Goal: Information Seeking & Learning: Find specific page/section

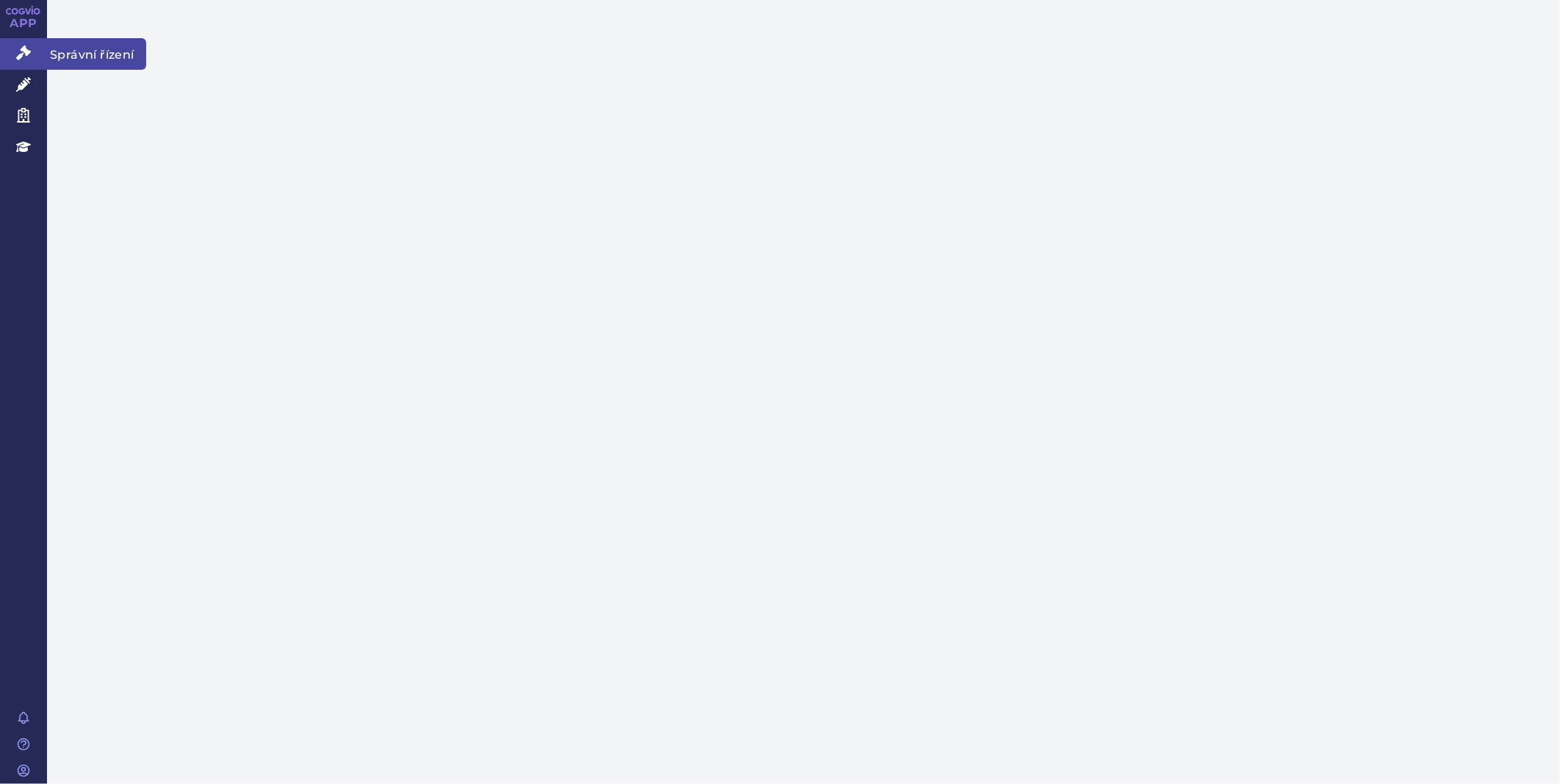
click at [25, 53] on icon at bounding box center [23, 53] width 15 height 15
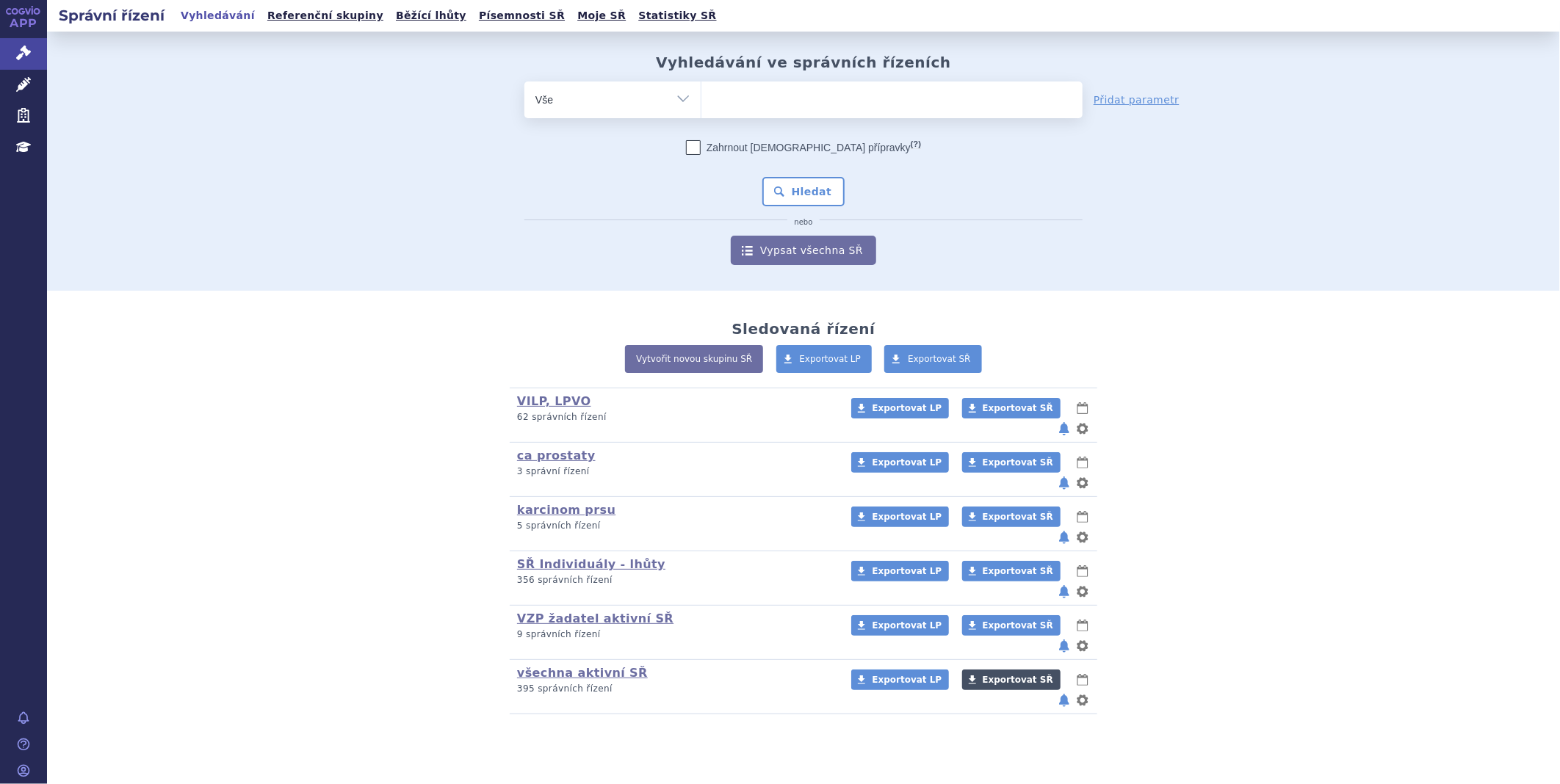
click at [1018, 669] on link "Exportovat SŘ" at bounding box center [1011, 679] width 99 height 21
click at [983, 675] on span "Exportovat SŘ" at bounding box center [1018, 679] width 70 height 10
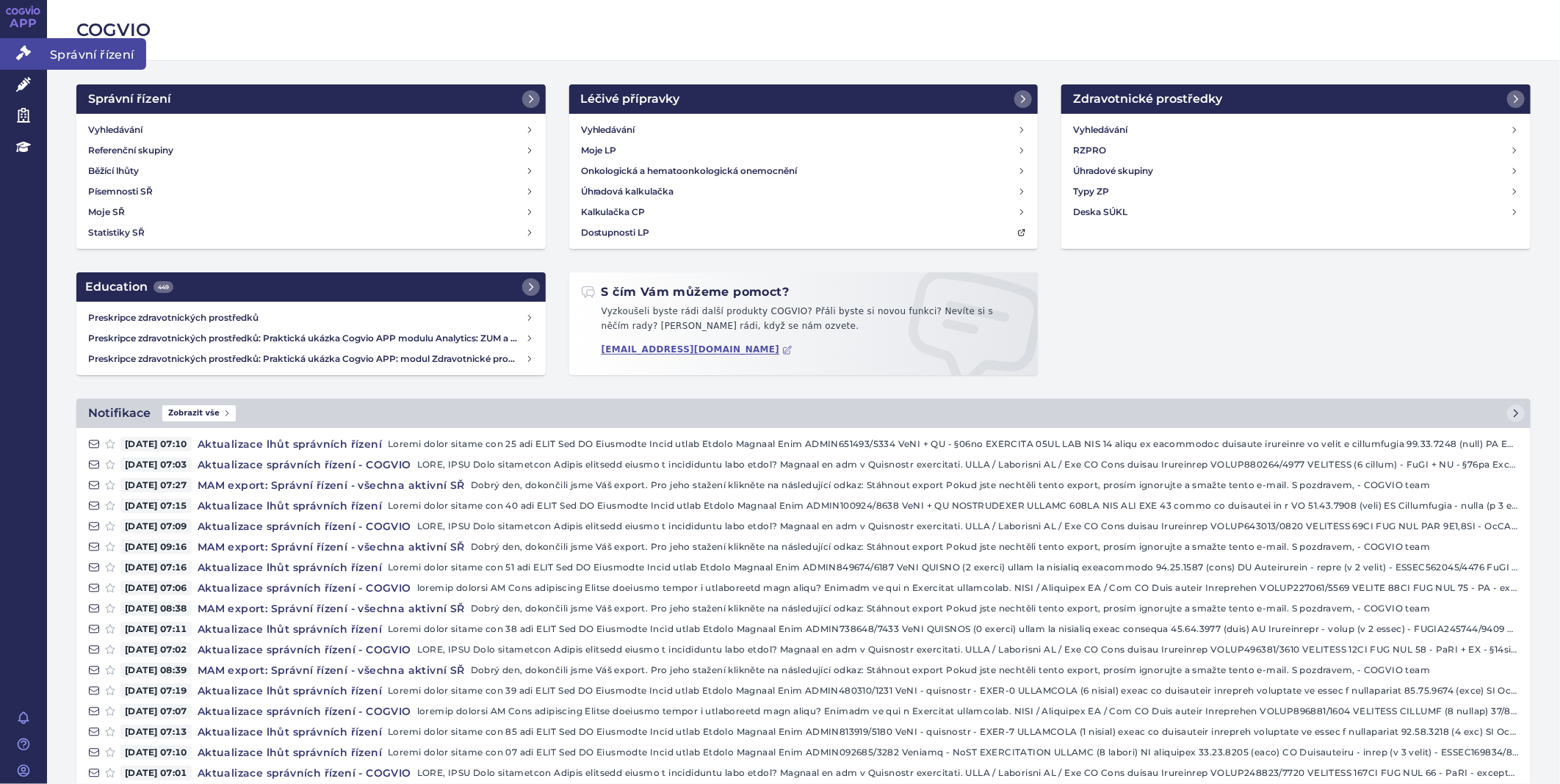
click at [51, 60] on span "Správní řízení" at bounding box center [97, 53] width 99 height 31
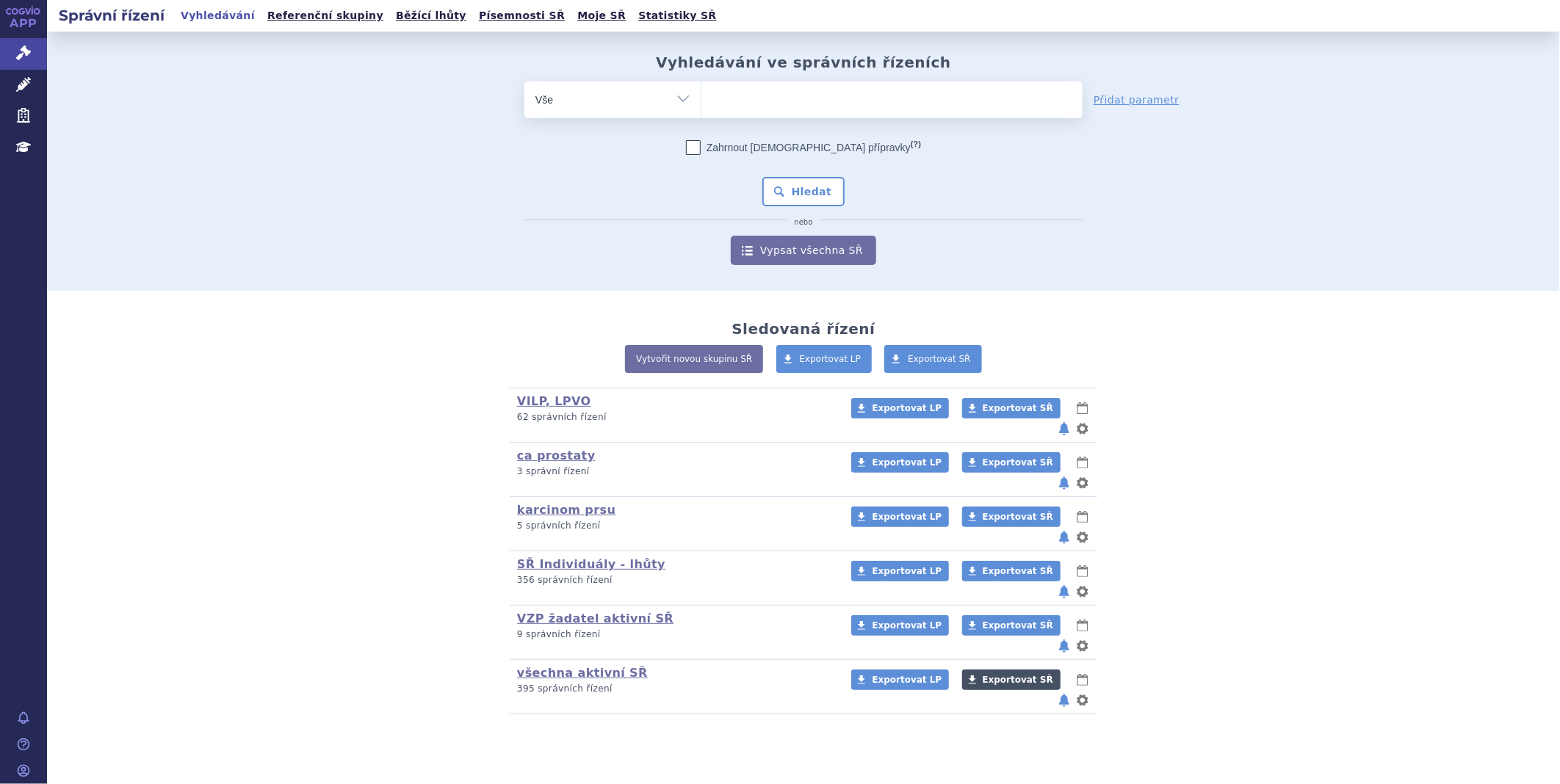
click at [984, 675] on span "Exportovat SŘ" at bounding box center [1018, 679] width 70 height 10
click at [735, 99] on ul at bounding box center [892, 97] width 381 height 31
click at [702, 99] on select at bounding box center [701, 99] width 1 height 37
type input "pi"
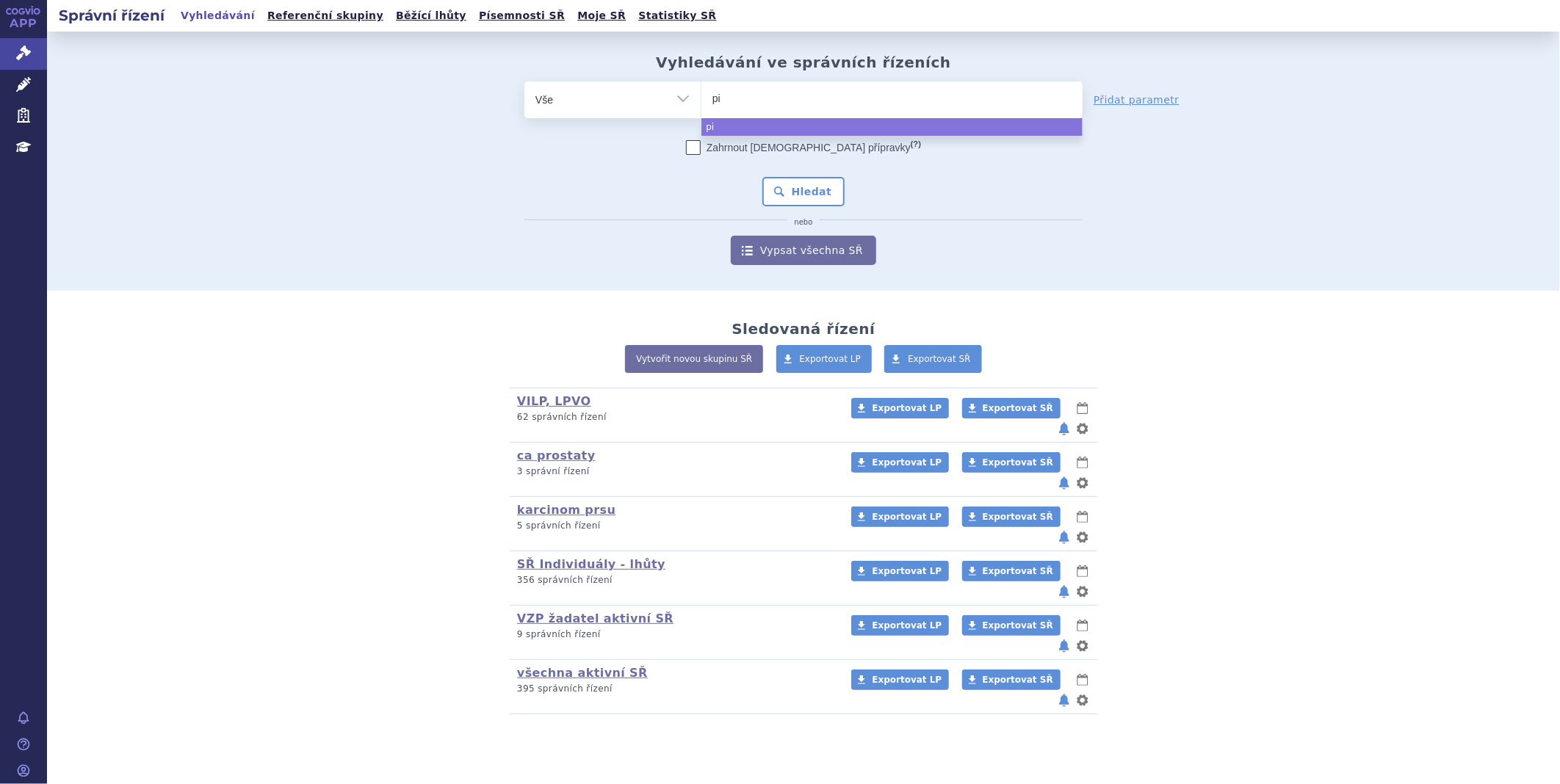
type input "pix"
type input "pixo"
type input "pixor"
type input "pixoro"
type input "pixoros"
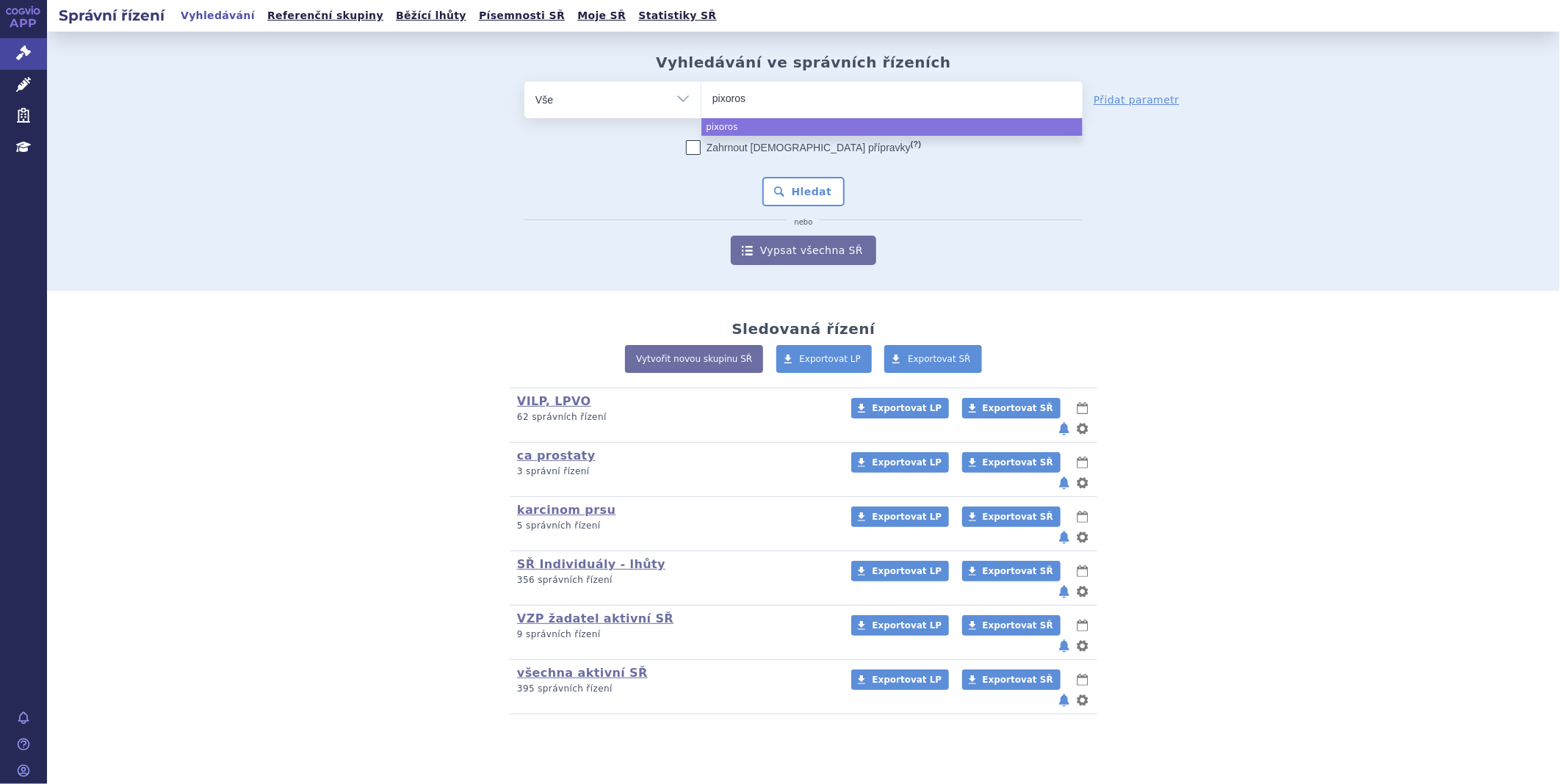
type input "pixoroso"
select select "pixoroso"
click at [812, 187] on button "Hledat" at bounding box center [804, 192] width 83 height 29
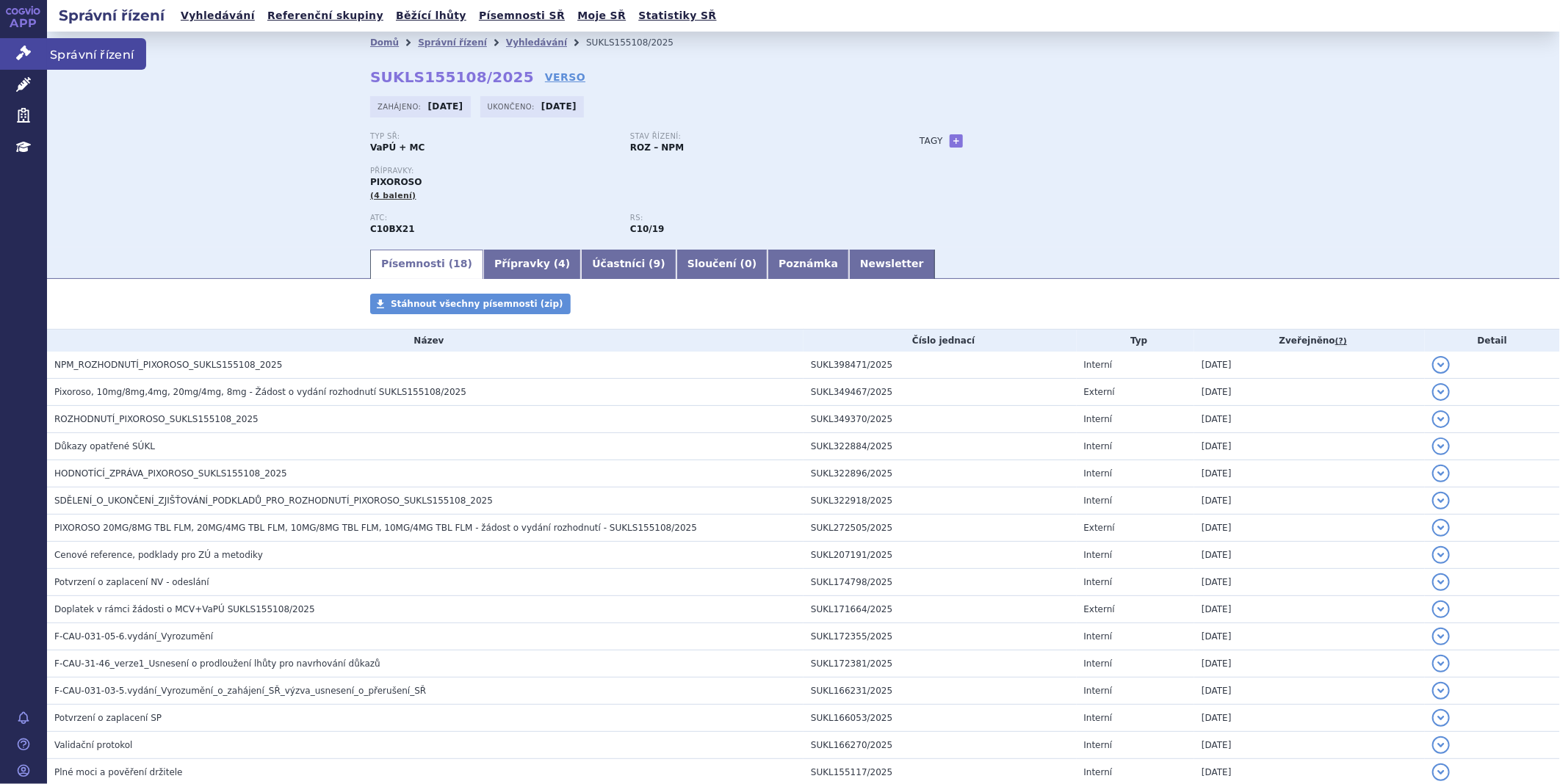
click at [16, 56] on icon at bounding box center [23, 53] width 15 height 15
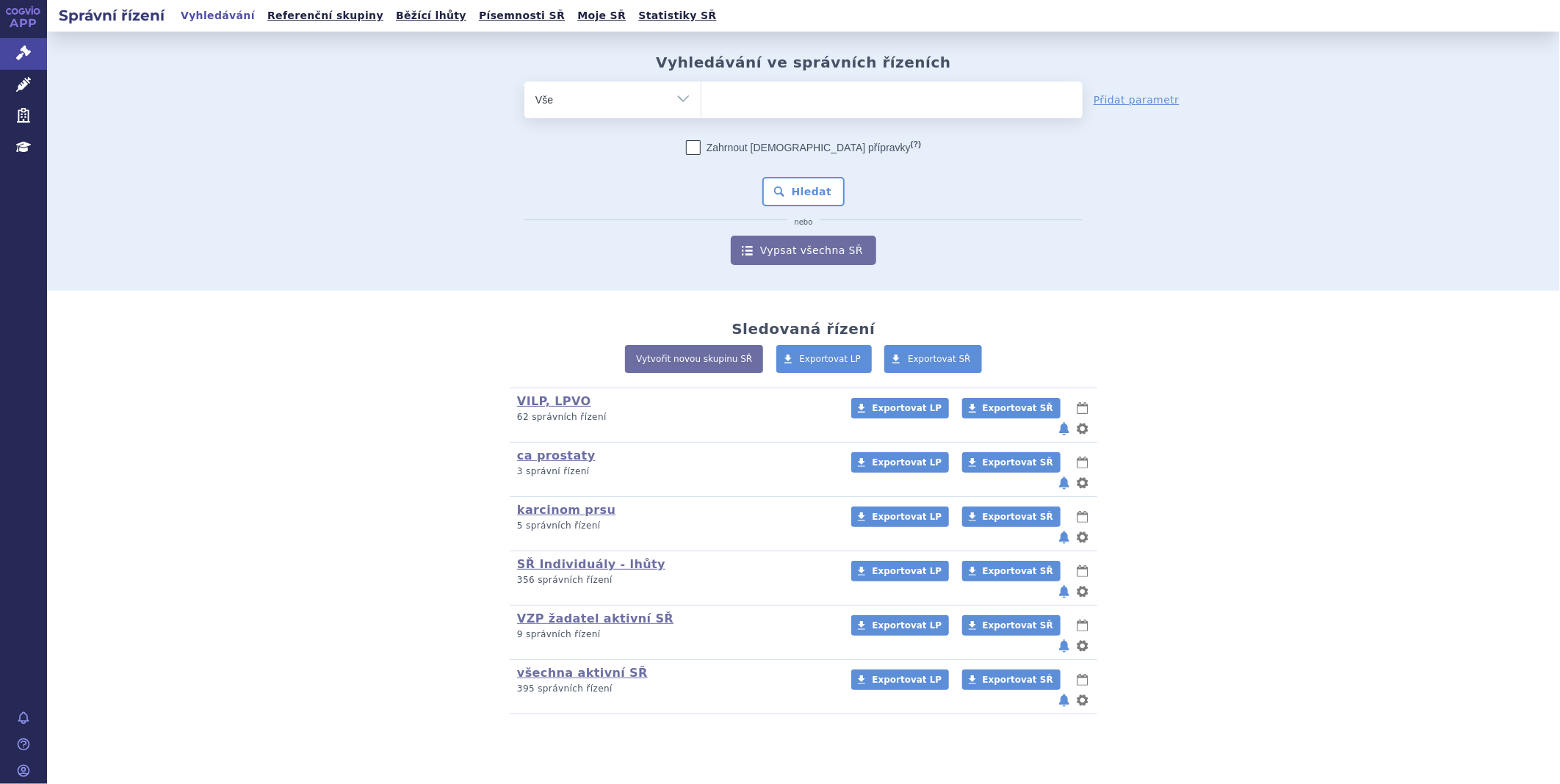
click at [743, 106] on ul at bounding box center [892, 97] width 381 height 31
click at [702, 106] on select at bounding box center [701, 99] width 1 height 37
type input "tre"
type input "trem"
type input "tremf"
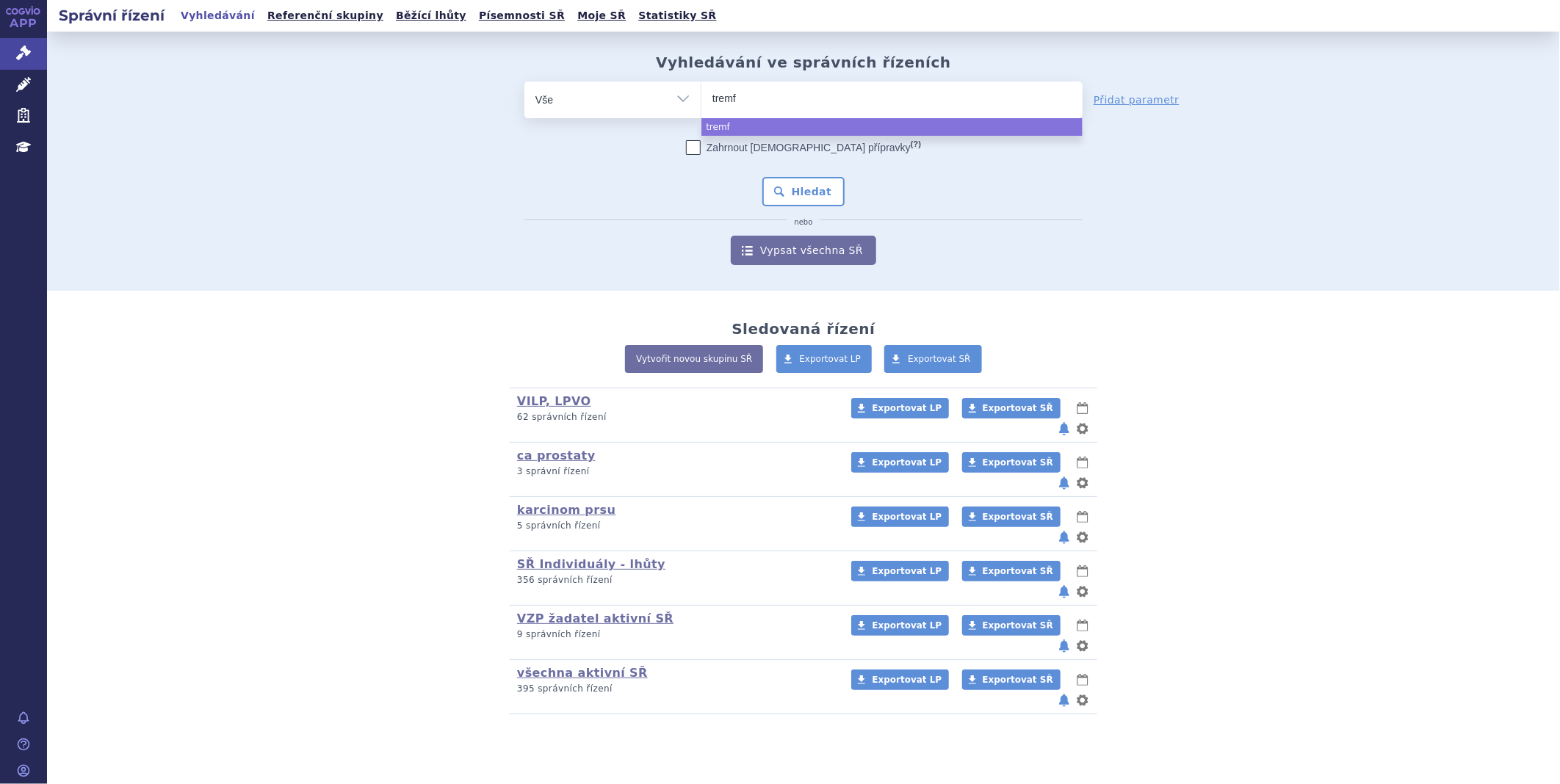
type input "tremfy"
type input "tremfya"
select select "tremfya"
click at [788, 188] on button "Hledat" at bounding box center [804, 192] width 83 height 29
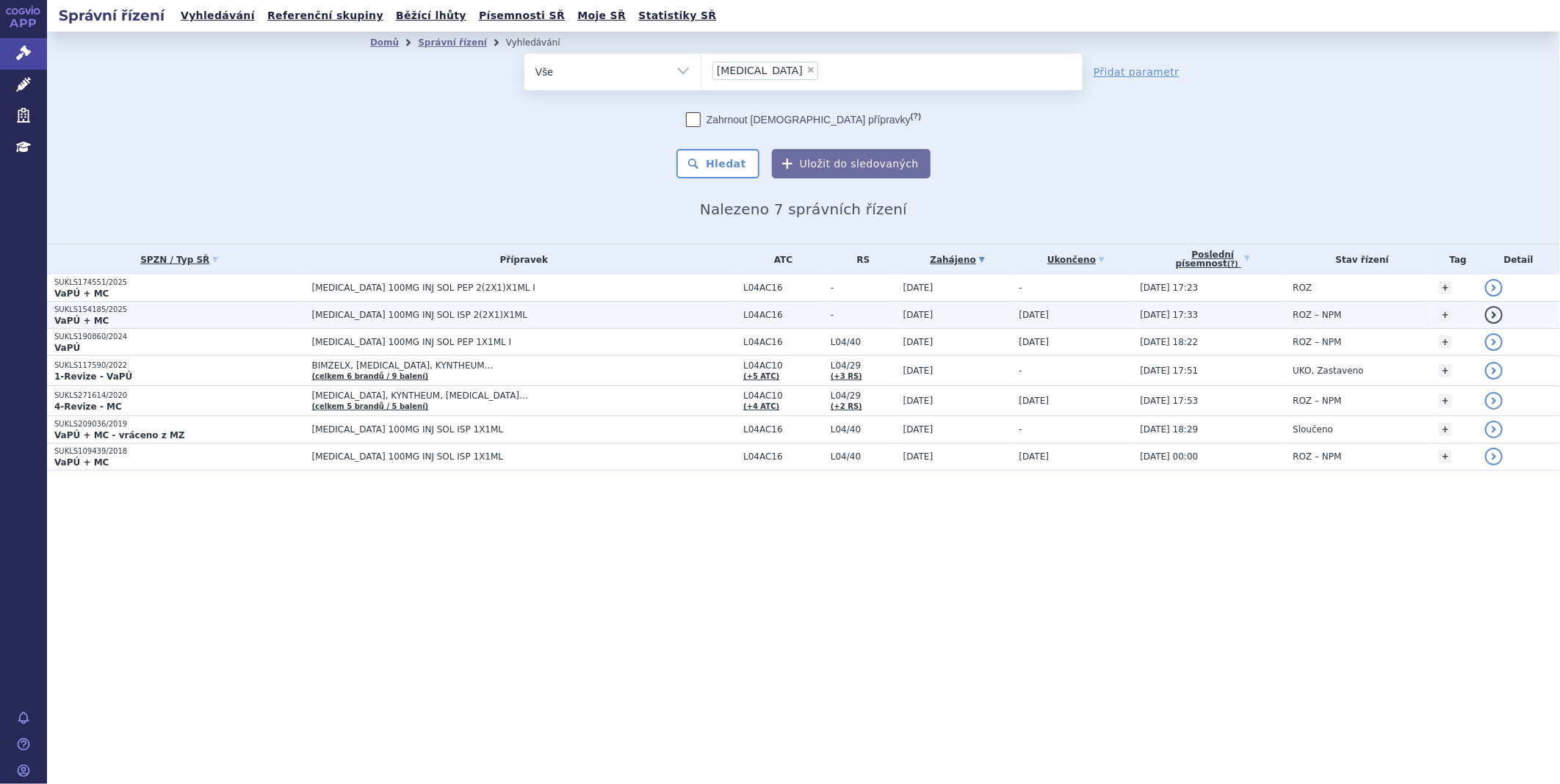
click at [108, 307] on p "SUKLS154185/2025" at bounding box center [179, 309] width 250 height 10
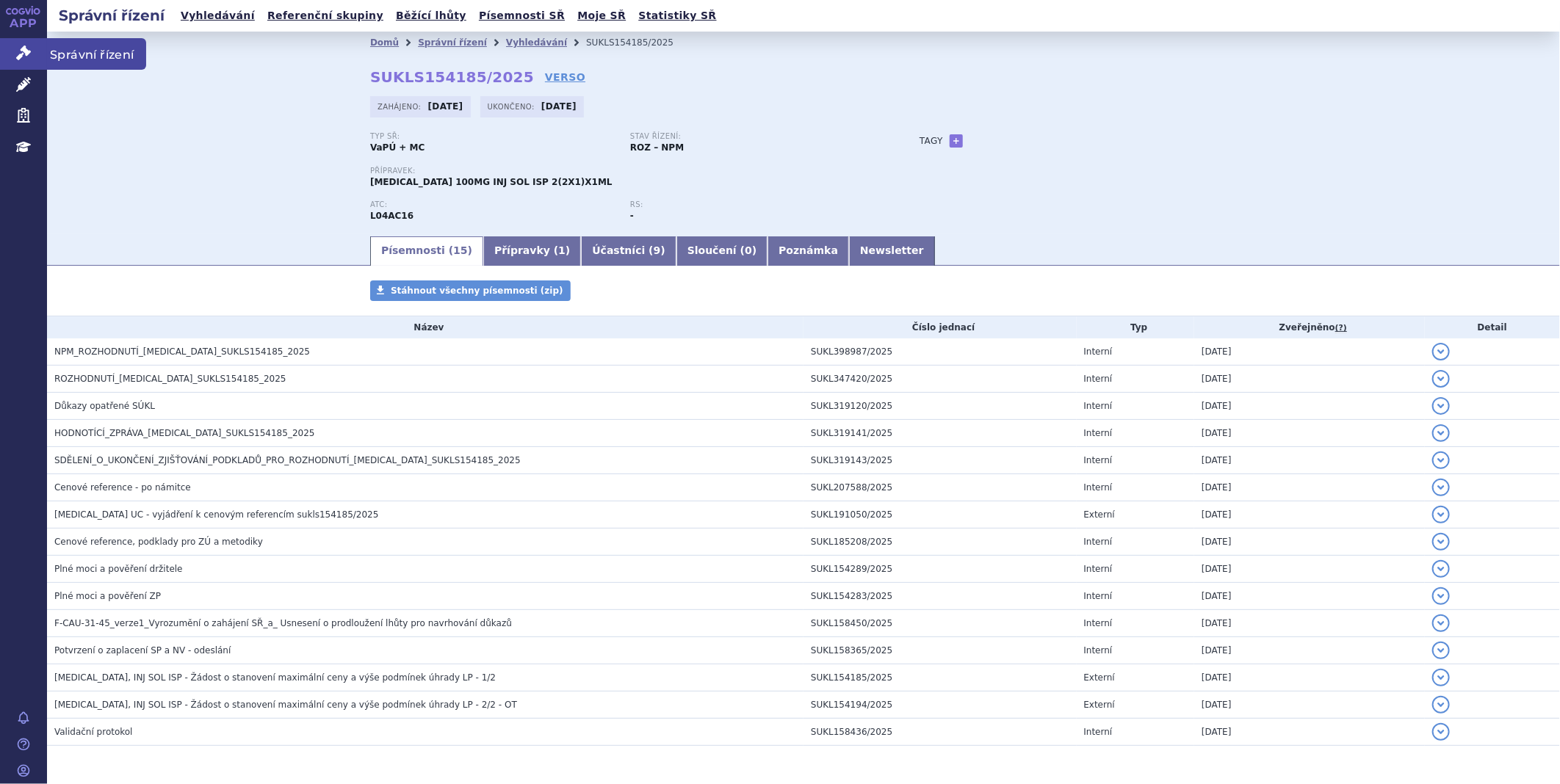
click at [19, 56] on icon at bounding box center [23, 53] width 15 height 15
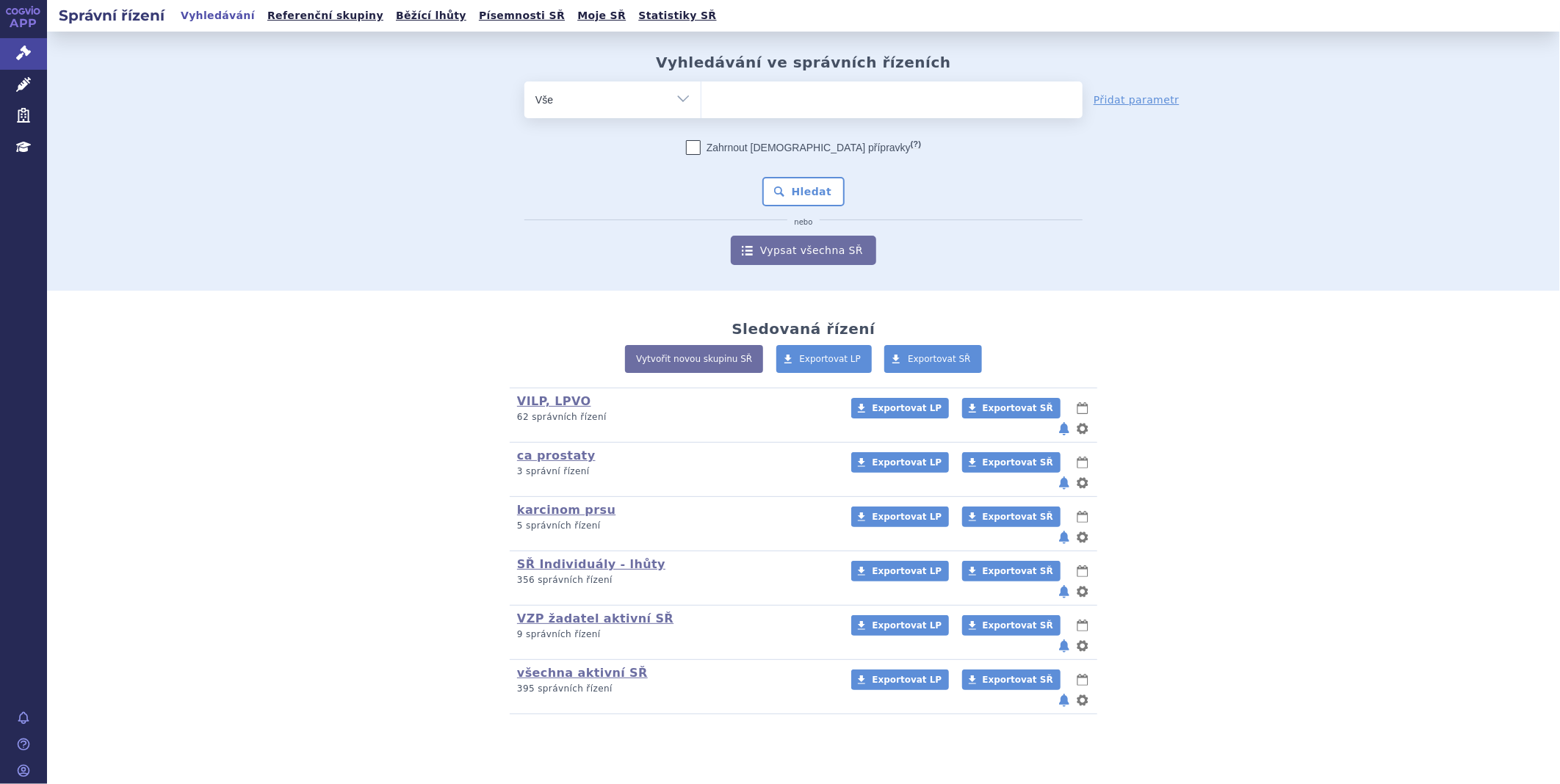
click at [784, 98] on ul at bounding box center [892, 97] width 381 height 31
click at [702, 98] on select at bounding box center [701, 99] width 1 height 37
type input "xa"
type input "xan"
type input "xani"
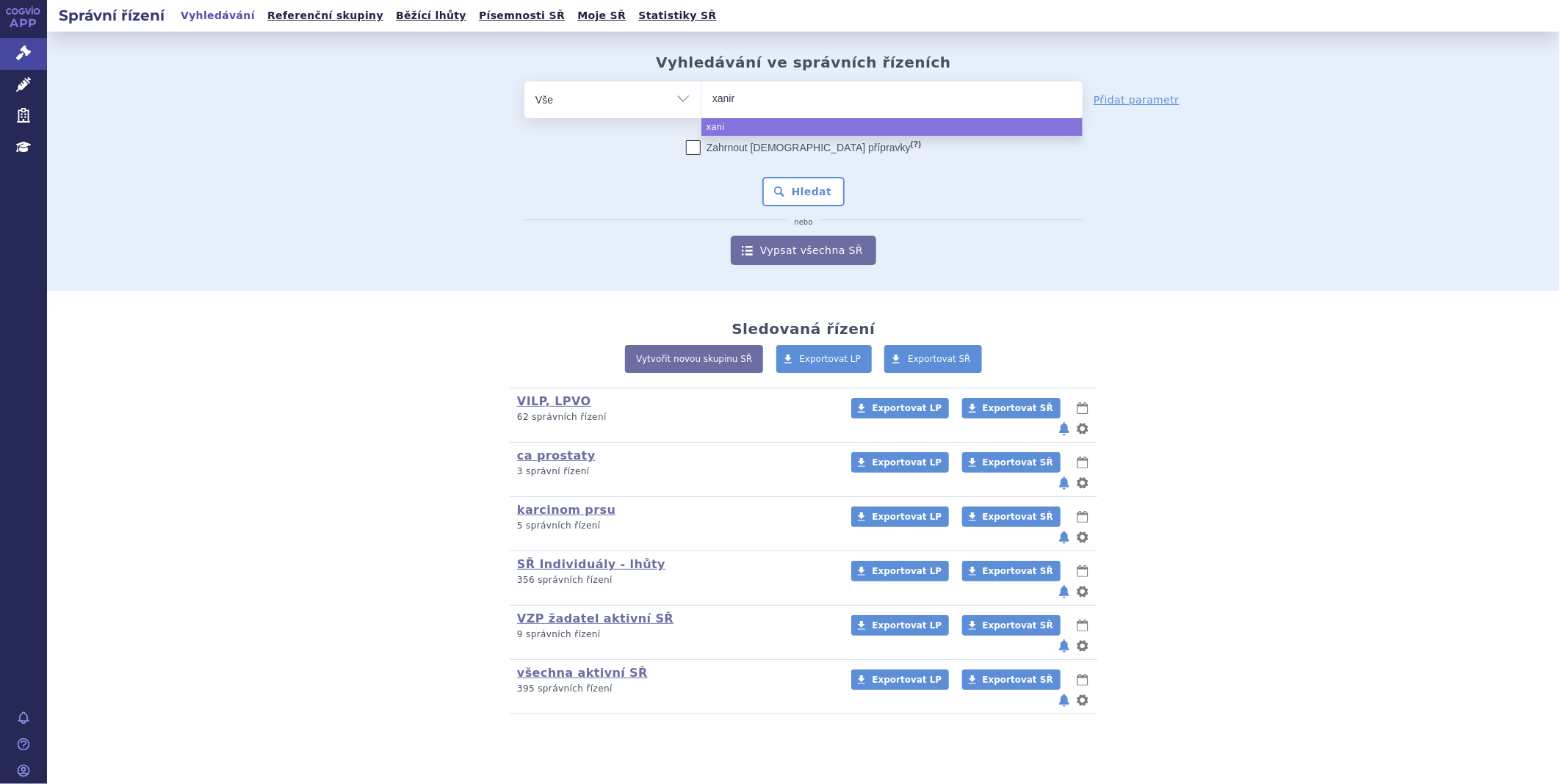
type input "xanirv"
type input "xanirva"
select select "xanirva"
click at [777, 186] on button "Hledat" at bounding box center [804, 192] width 83 height 29
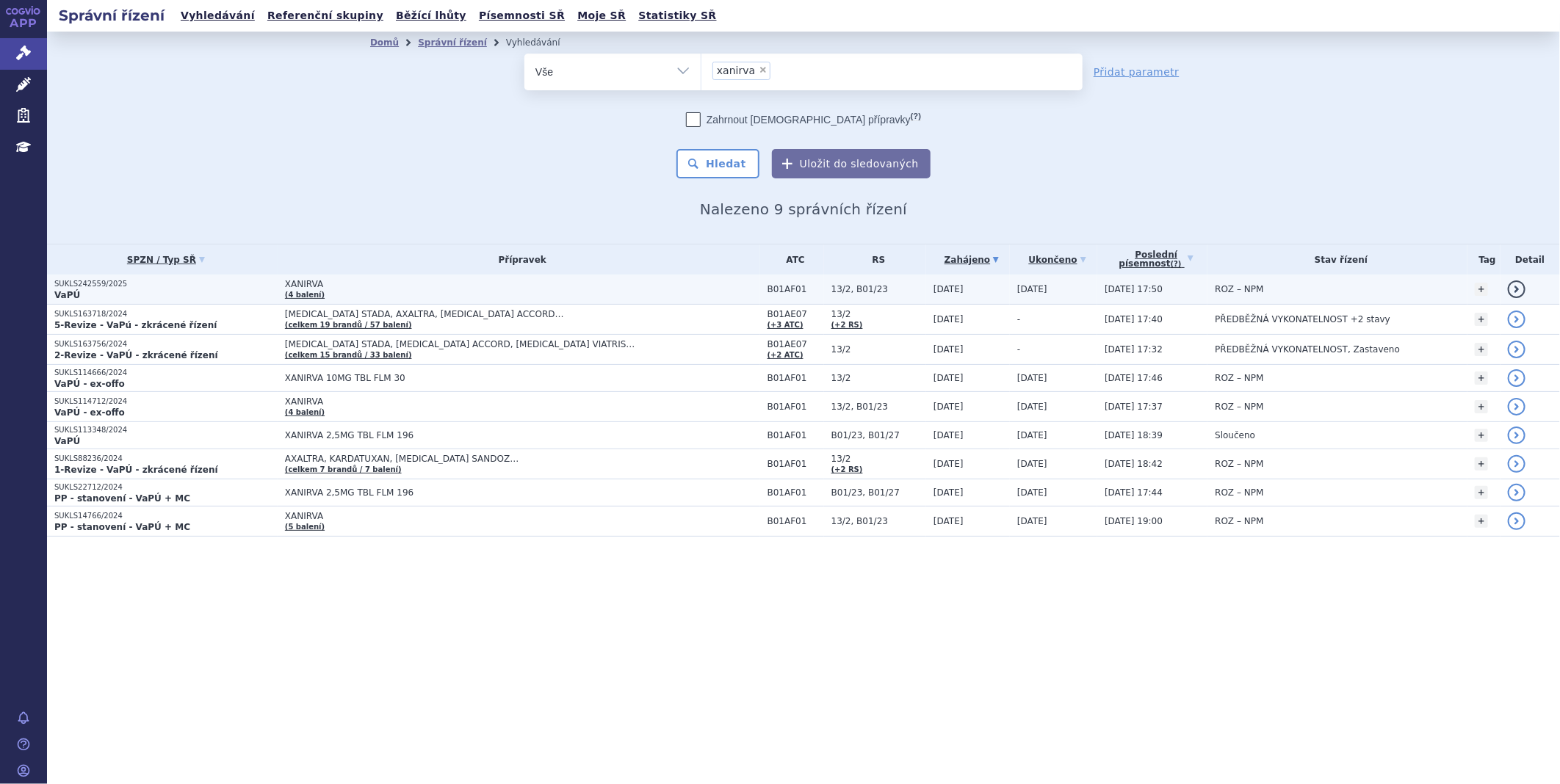
click at [134, 295] on p "VaPÚ" at bounding box center [166, 295] width 223 height 11
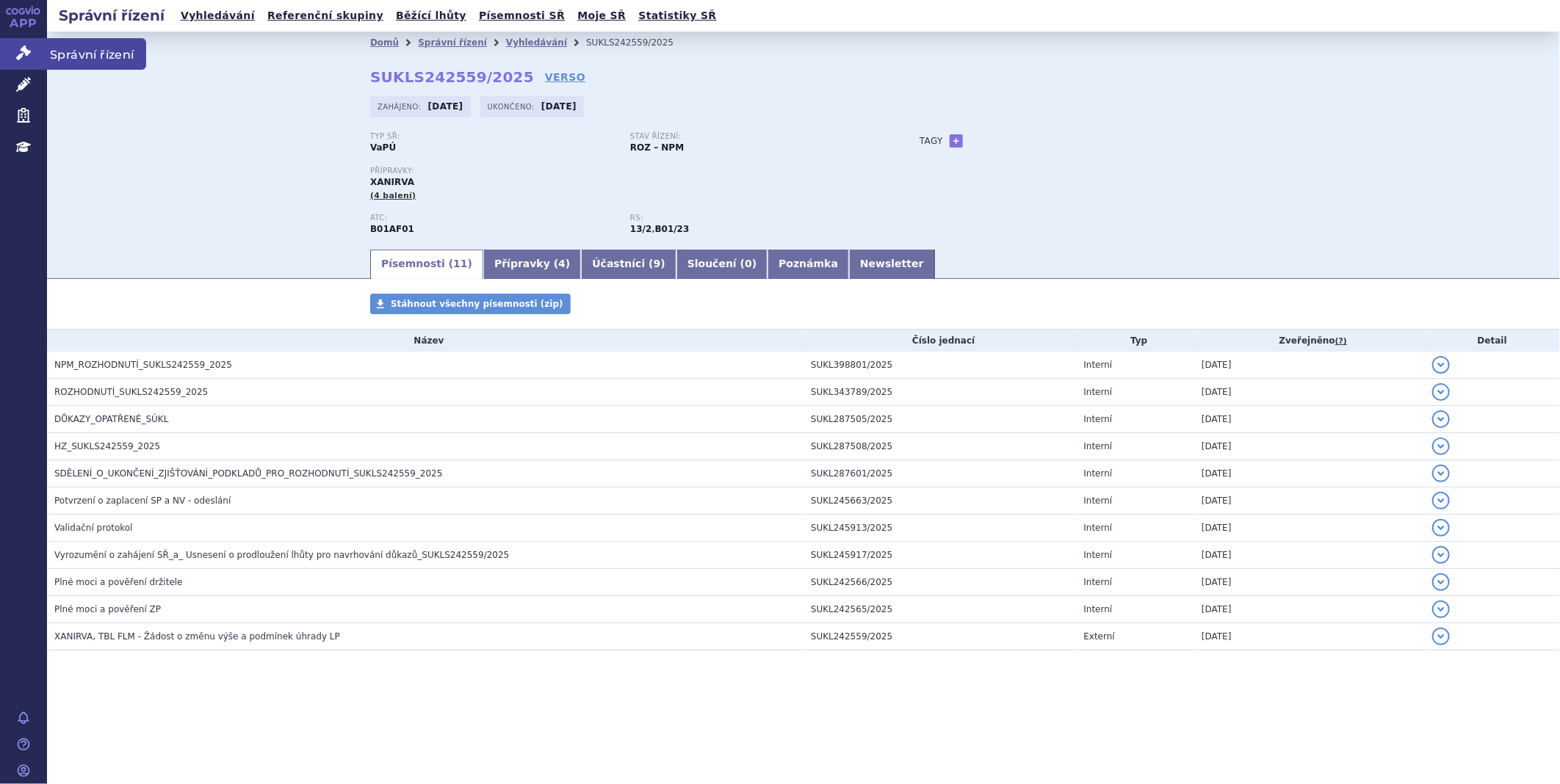
click at [31, 52] on link "Správní řízení" at bounding box center [24, 53] width 47 height 31
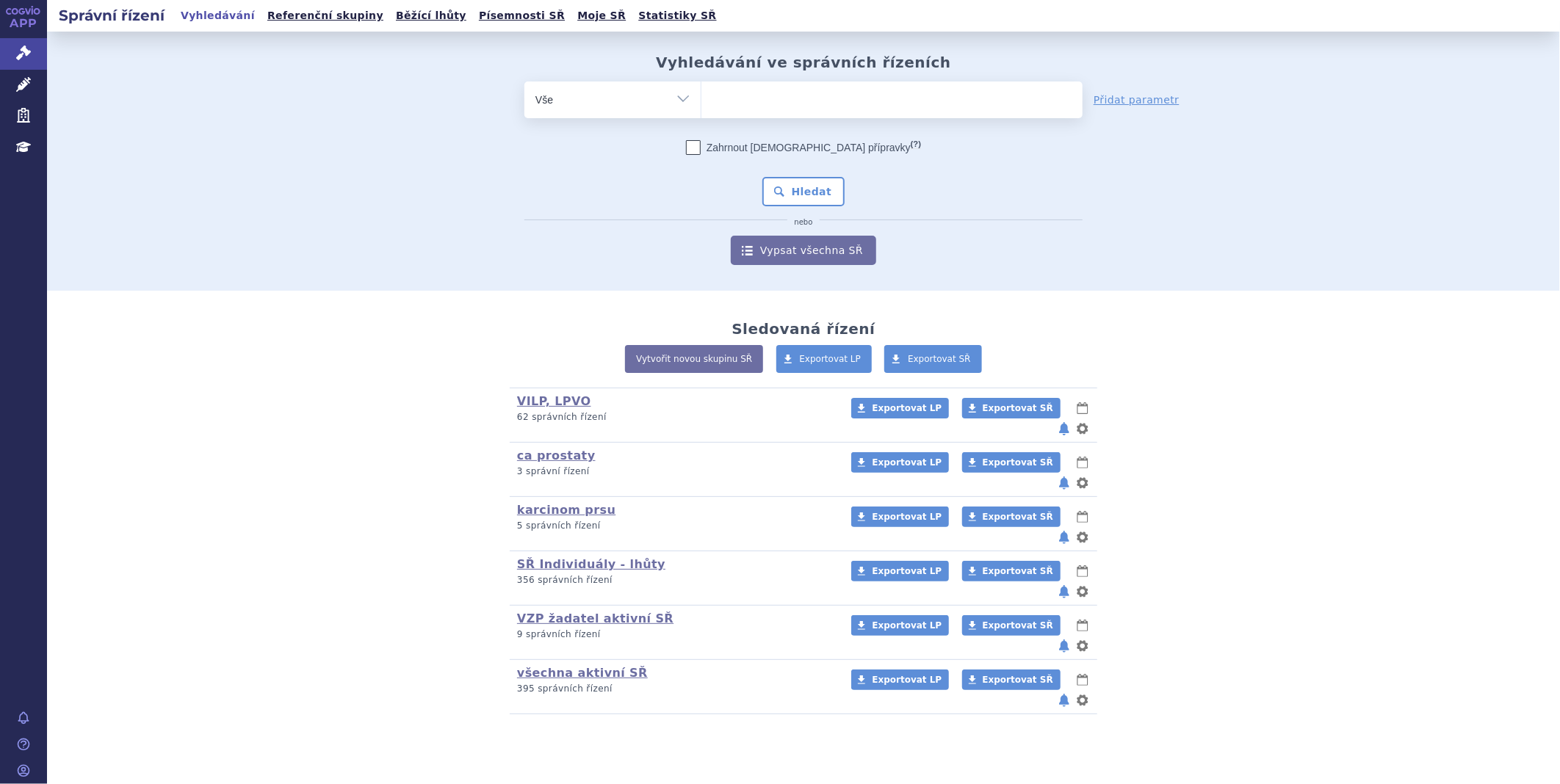
click at [780, 97] on ul at bounding box center [892, 97] width 381 height 31
click at [702, 97] on select at bounding box center [701, 99] width 1 height 37
type input "vi"
type input "vita"
type input "vitafl"
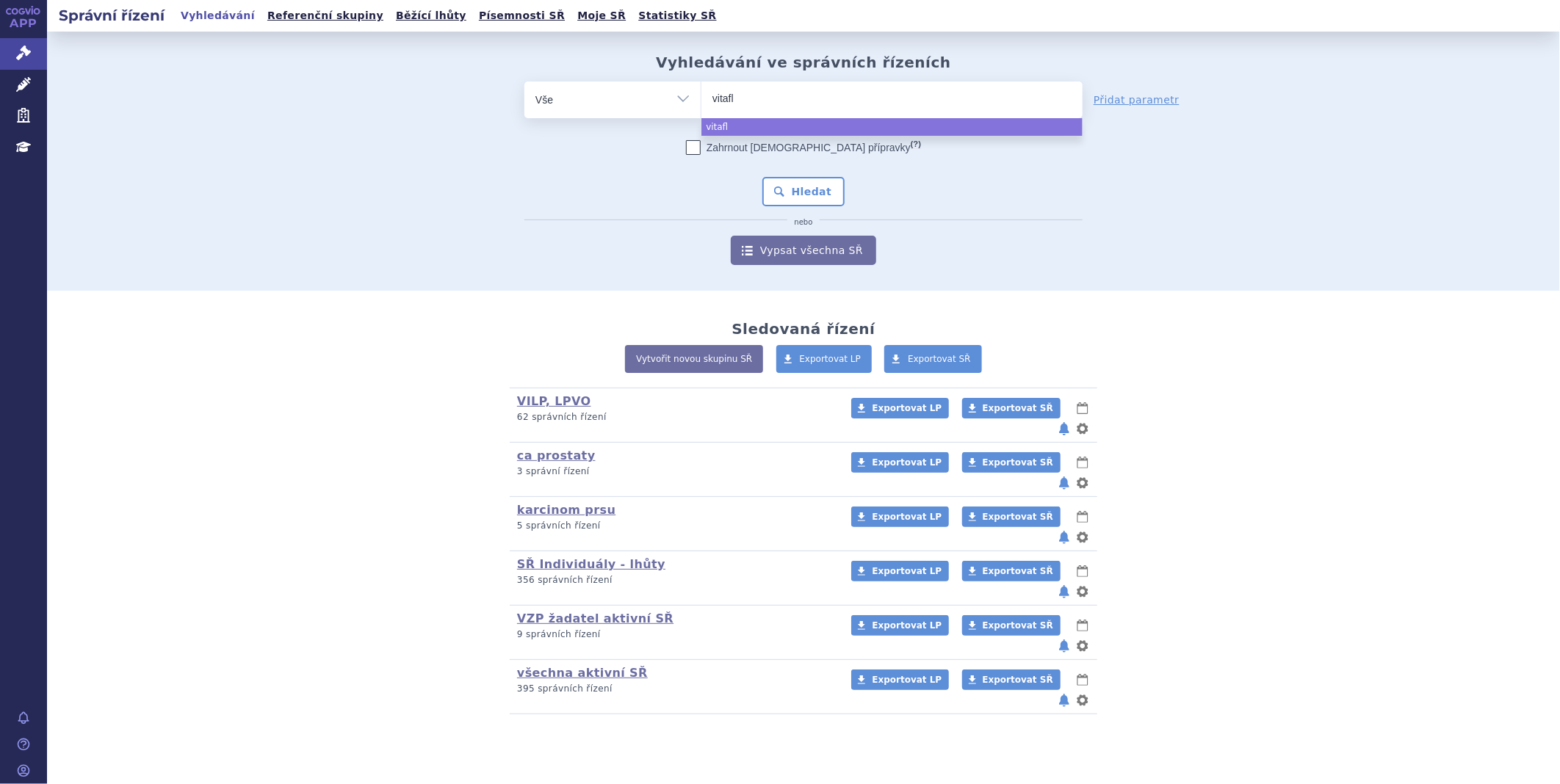
type input "vitaflo"
select select "vitaflo"
click at [777, 199] on button "Hledat" at bounding box center [804, 192] width 83 height 29
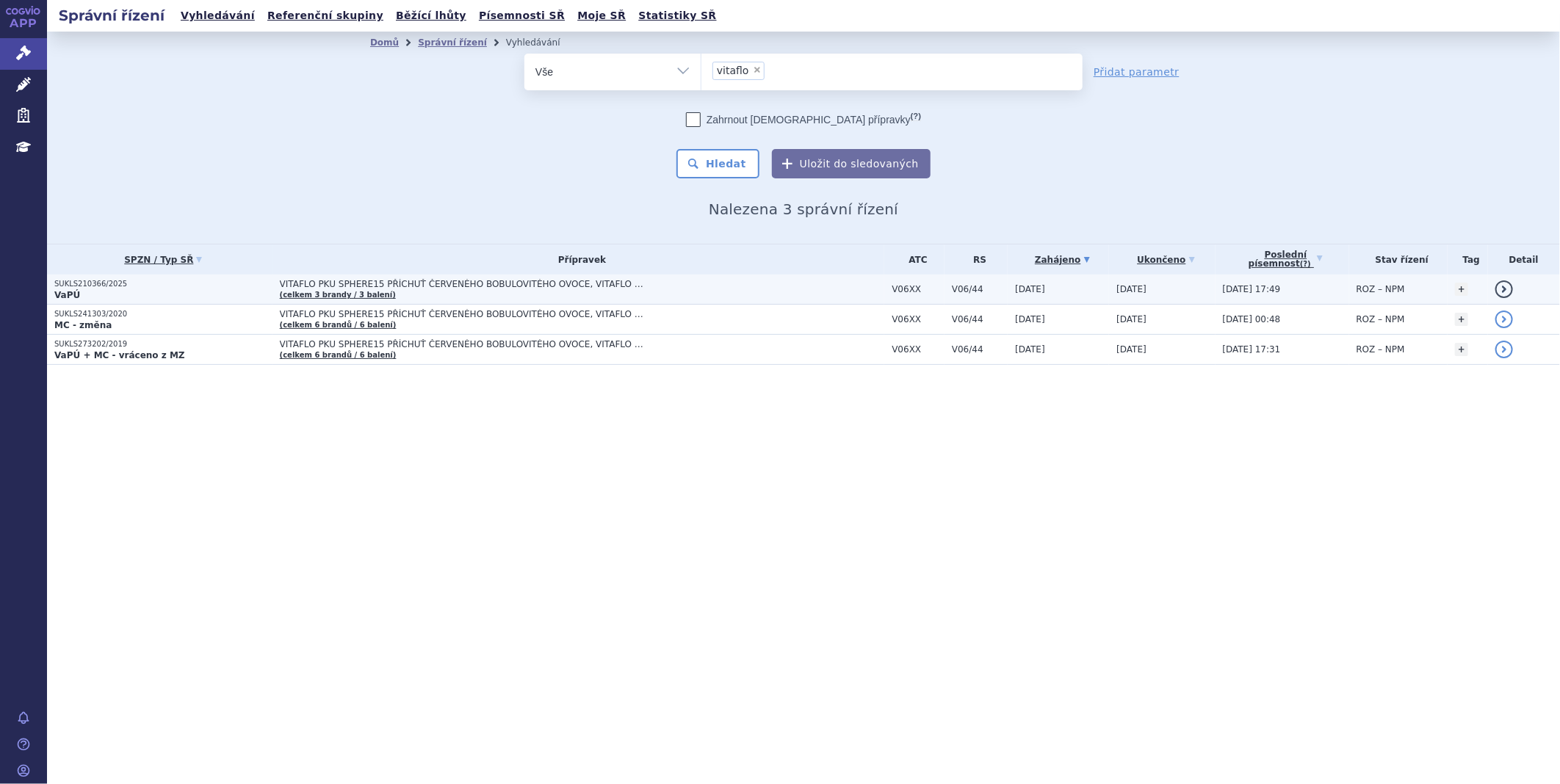
click at [88, 287] on p "SUKLS210366/2025" at bounding box center [163, 284] width 218 height 10
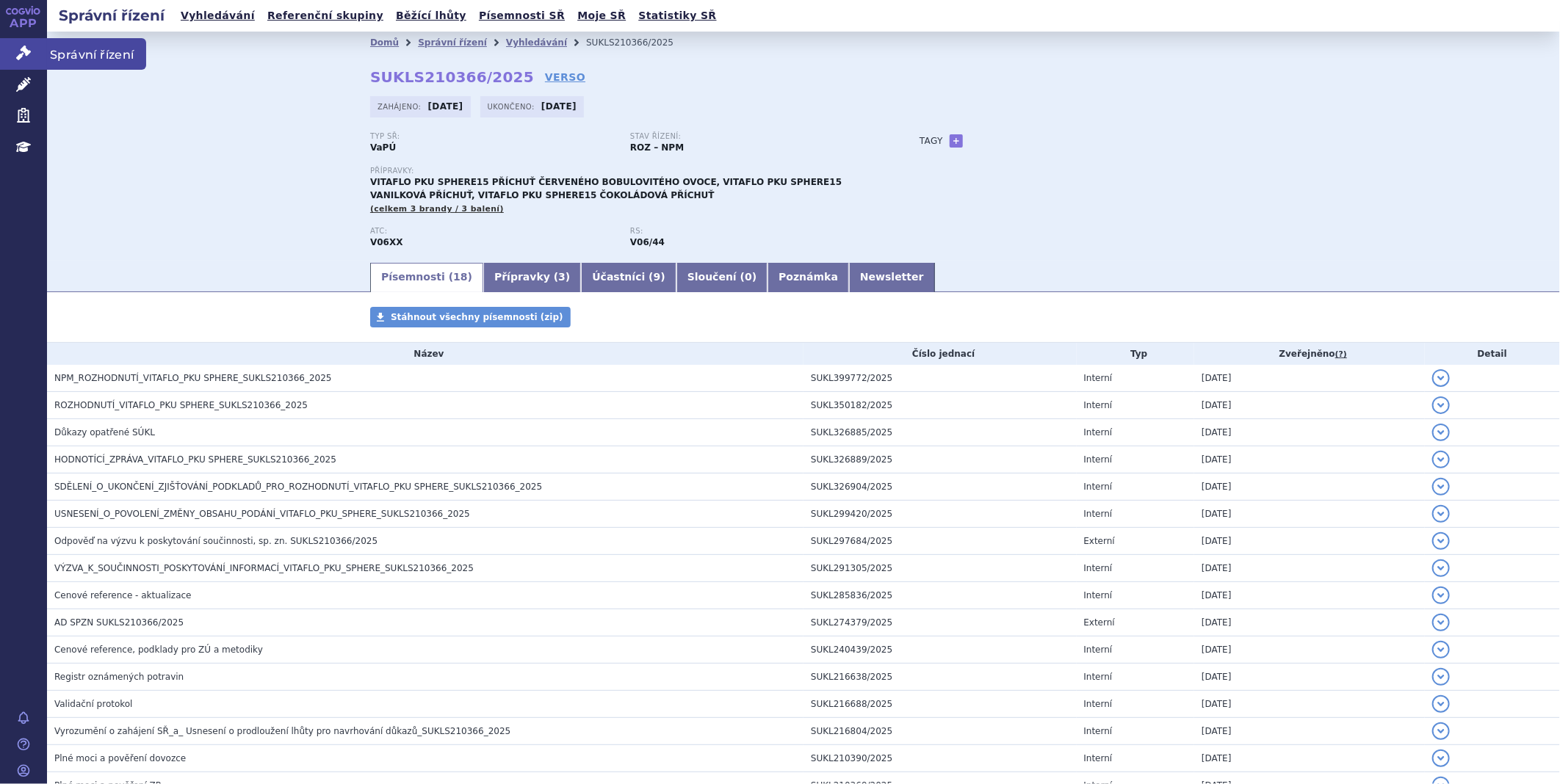
click at [28, 53] on icon at bounding box center [23, 53] width 15 height 15
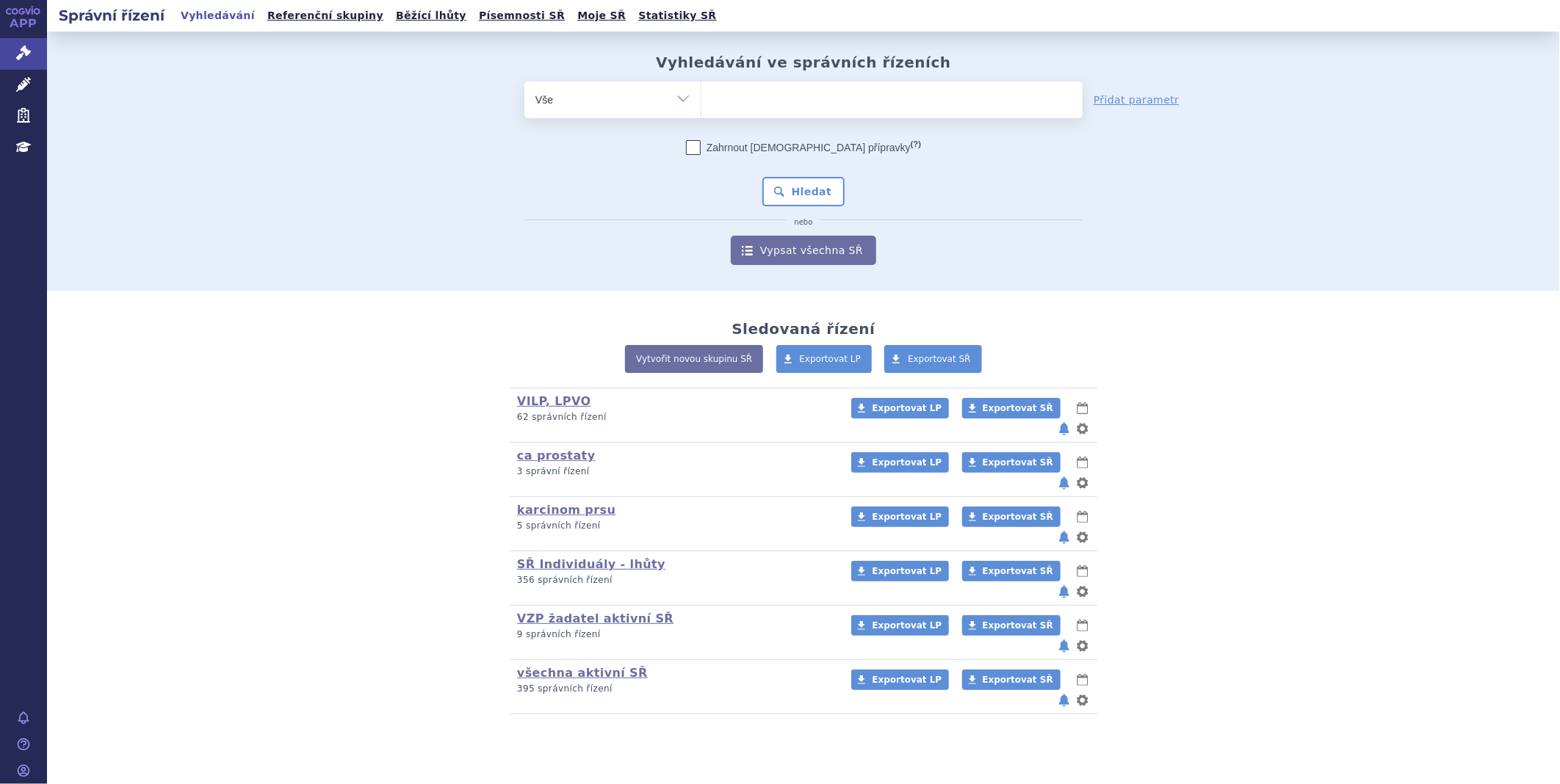
click at [857, 98] on ul at bounding box center [892, 97] width 381 height 31
click at [702, 98] on select at bounding box center [701, 99] width 1 height 37
type input "gri"
type input "grib"
type input "gribe"
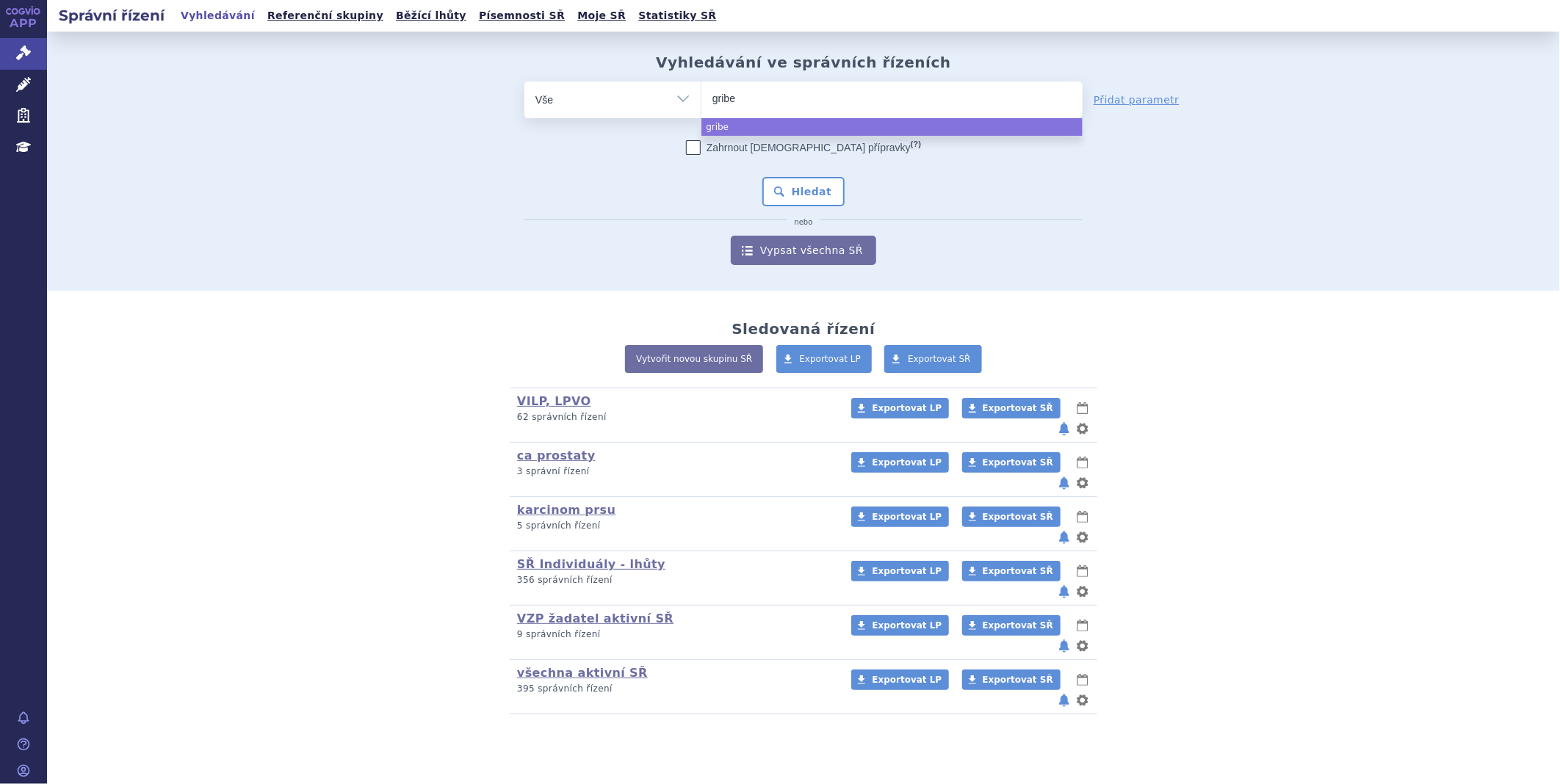
type input "griber"
type input "gribero"
select select "gribero"
click at [765, 196] on button "Hledat" at bounding box center [804, 192] width 83 height 29
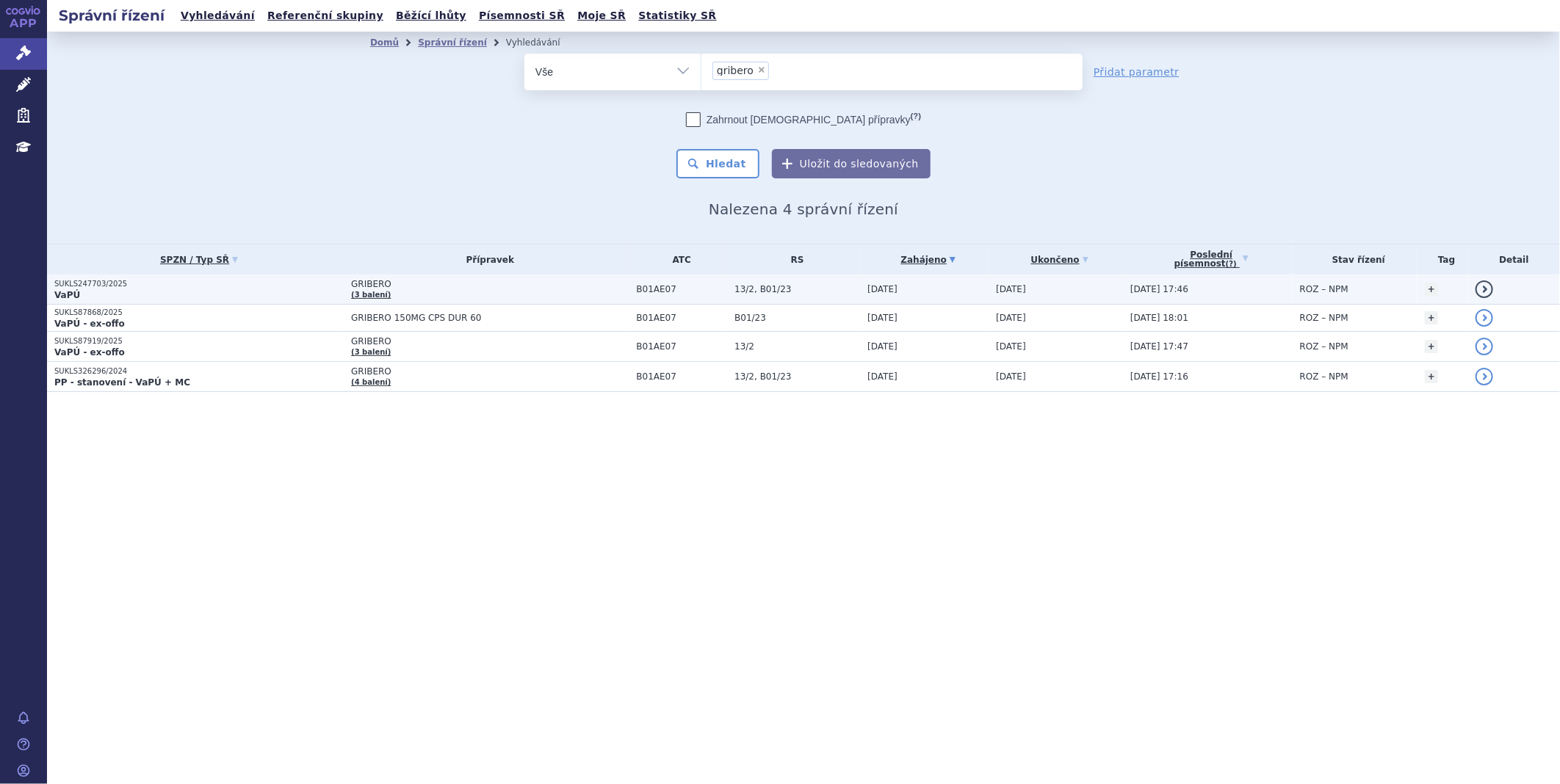
click at [85, 289] on p "VaPÚ" at bounding box center [199, 295] width 289 height 11
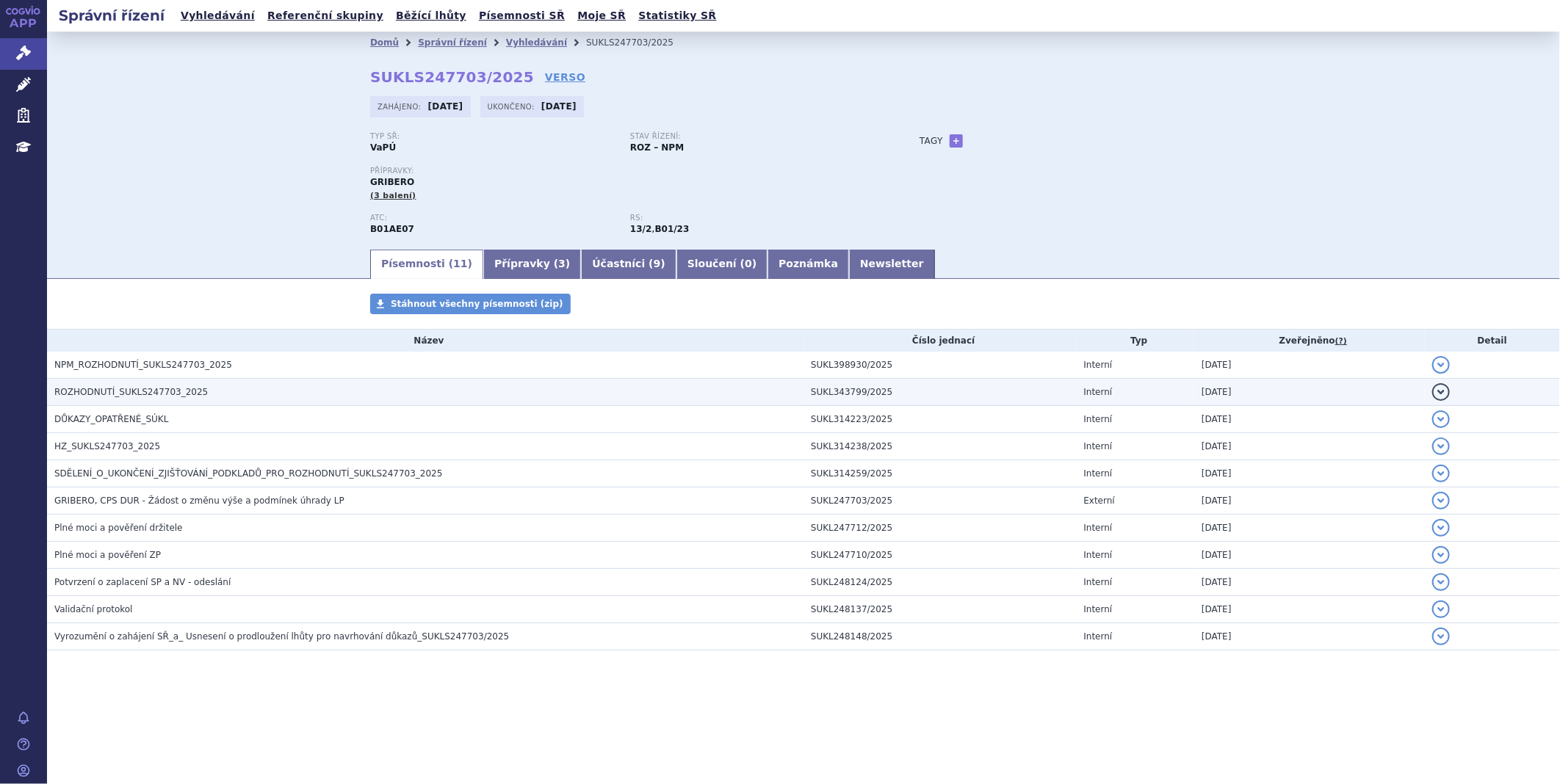
click at [130, 397] on span "ROZHODNUTÍ_SUKLS247703_2025" at bounding box center [131, 392] width 153 height 10
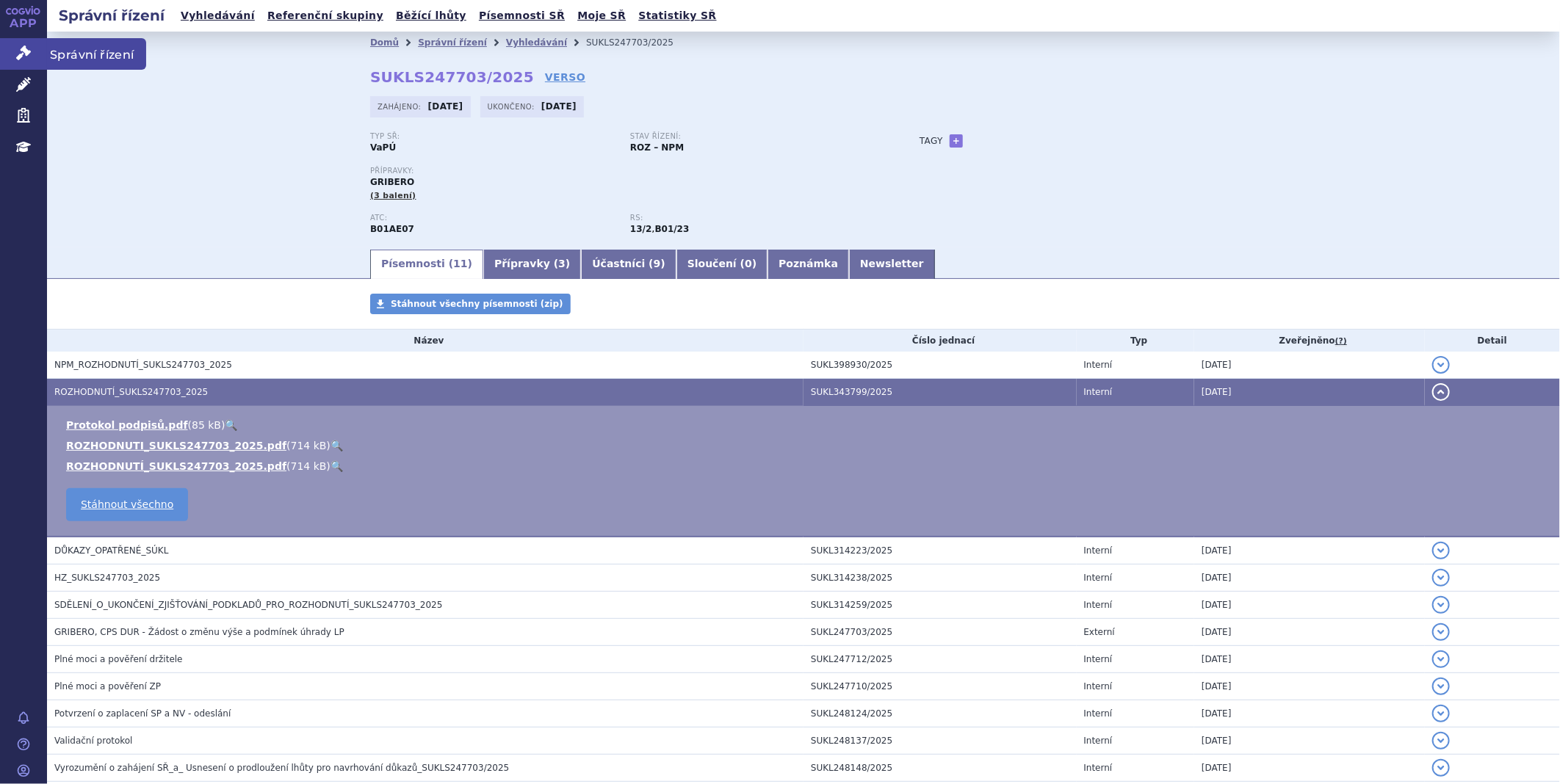
click at [2, 48] on link "Správní řízení" at bounding box center [24, 53] width 47 height 31
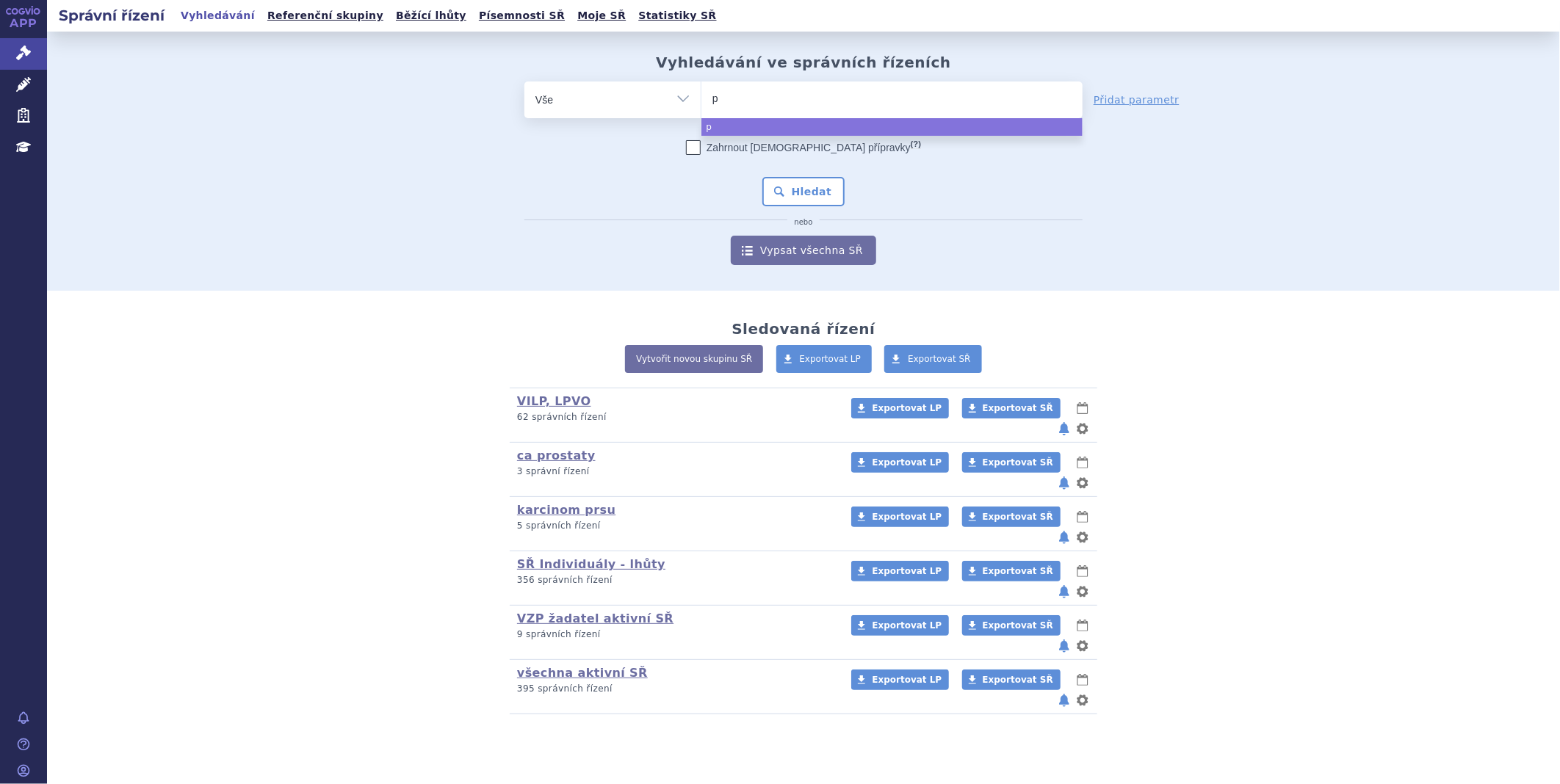
type input "pi"
type input "pix"
type input "pixo"
type input "pixoro"
type input "pixoros"
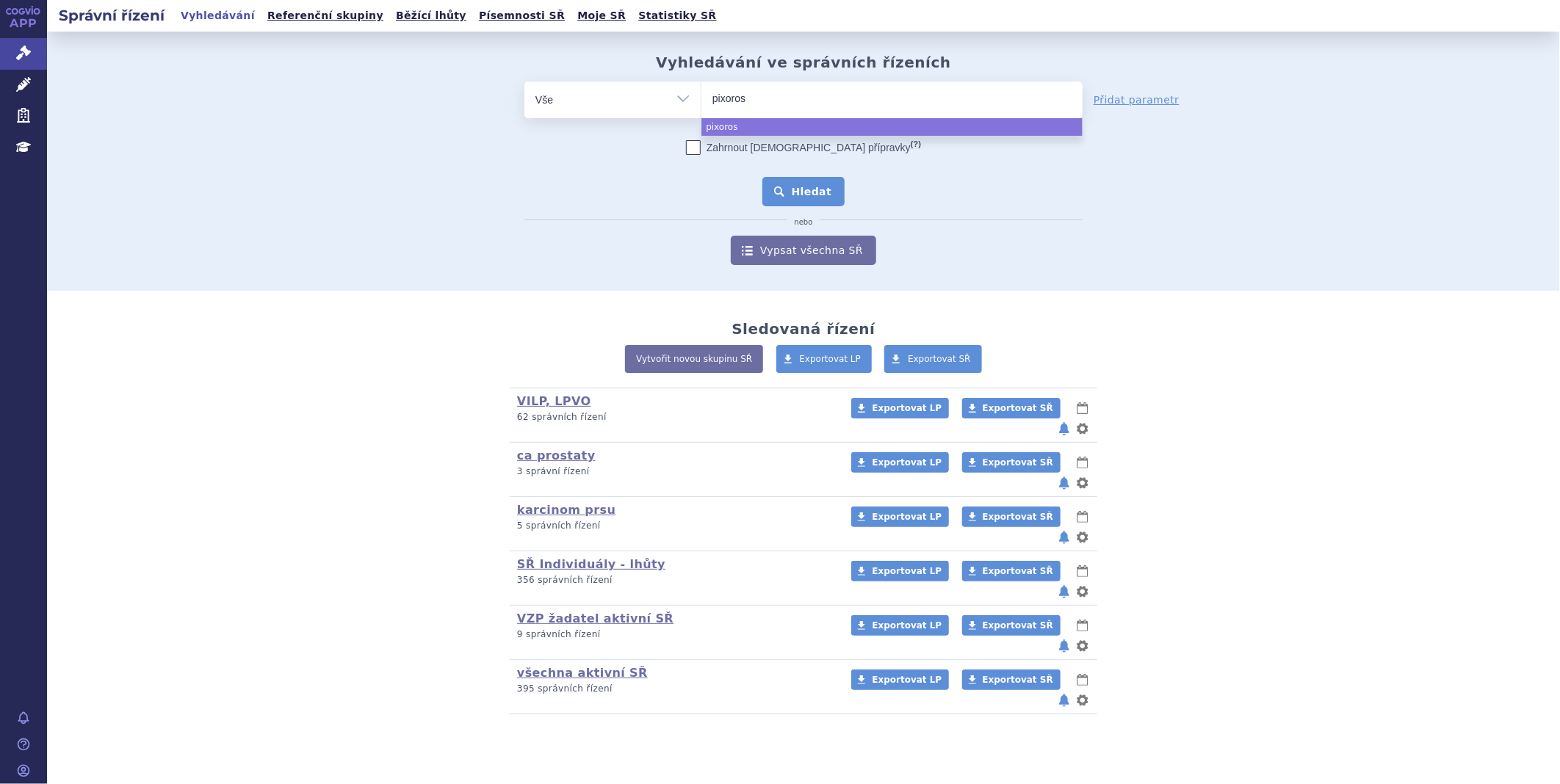
select select "pixoros"
click at [802, 189] on button "Hledat" at bounding box center [804, 192] width 83 height 29
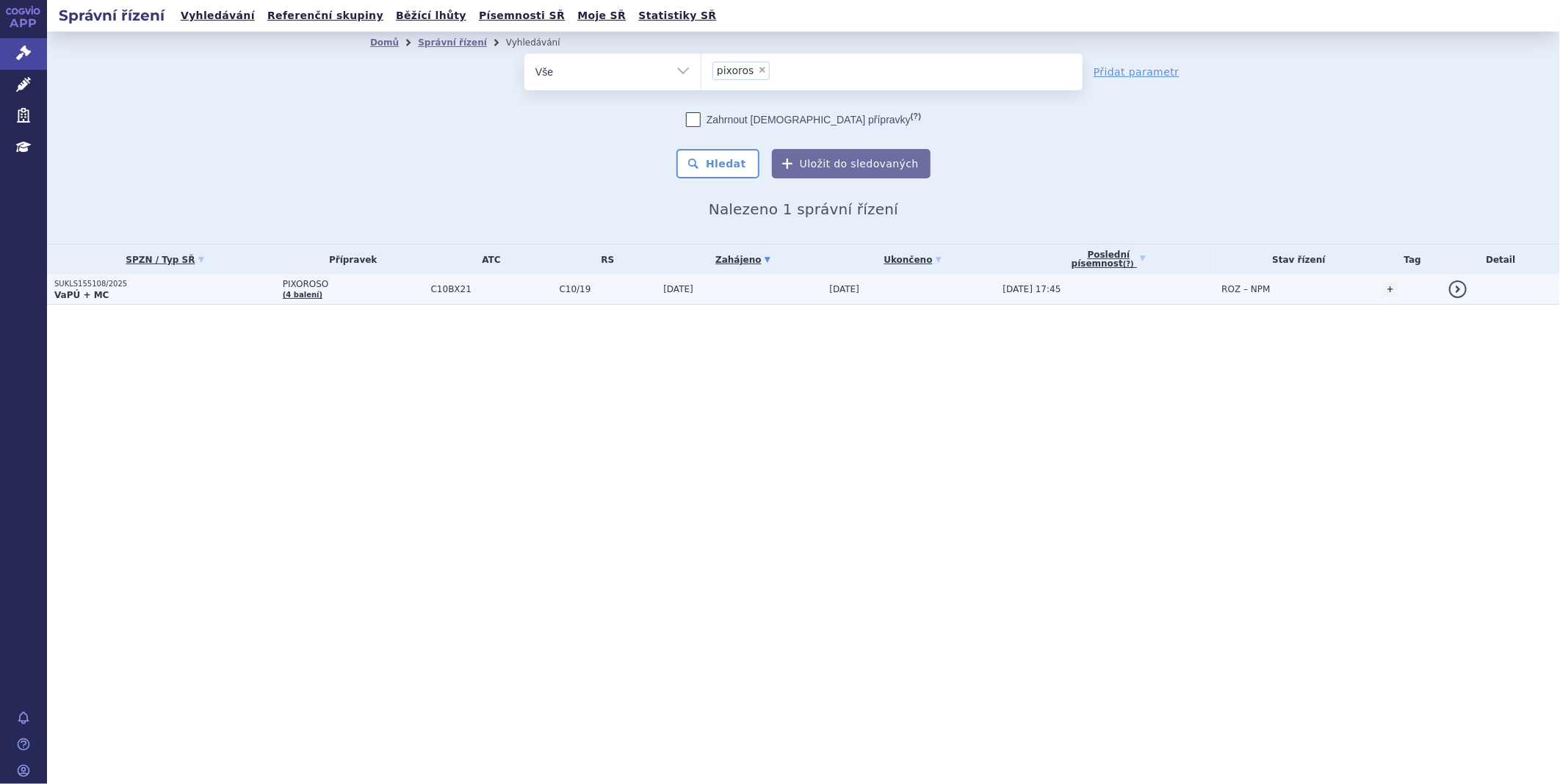
click at [96, 290] on strong "VaPÚ + MC" at bounding box center [81, 295] width 54 height 10
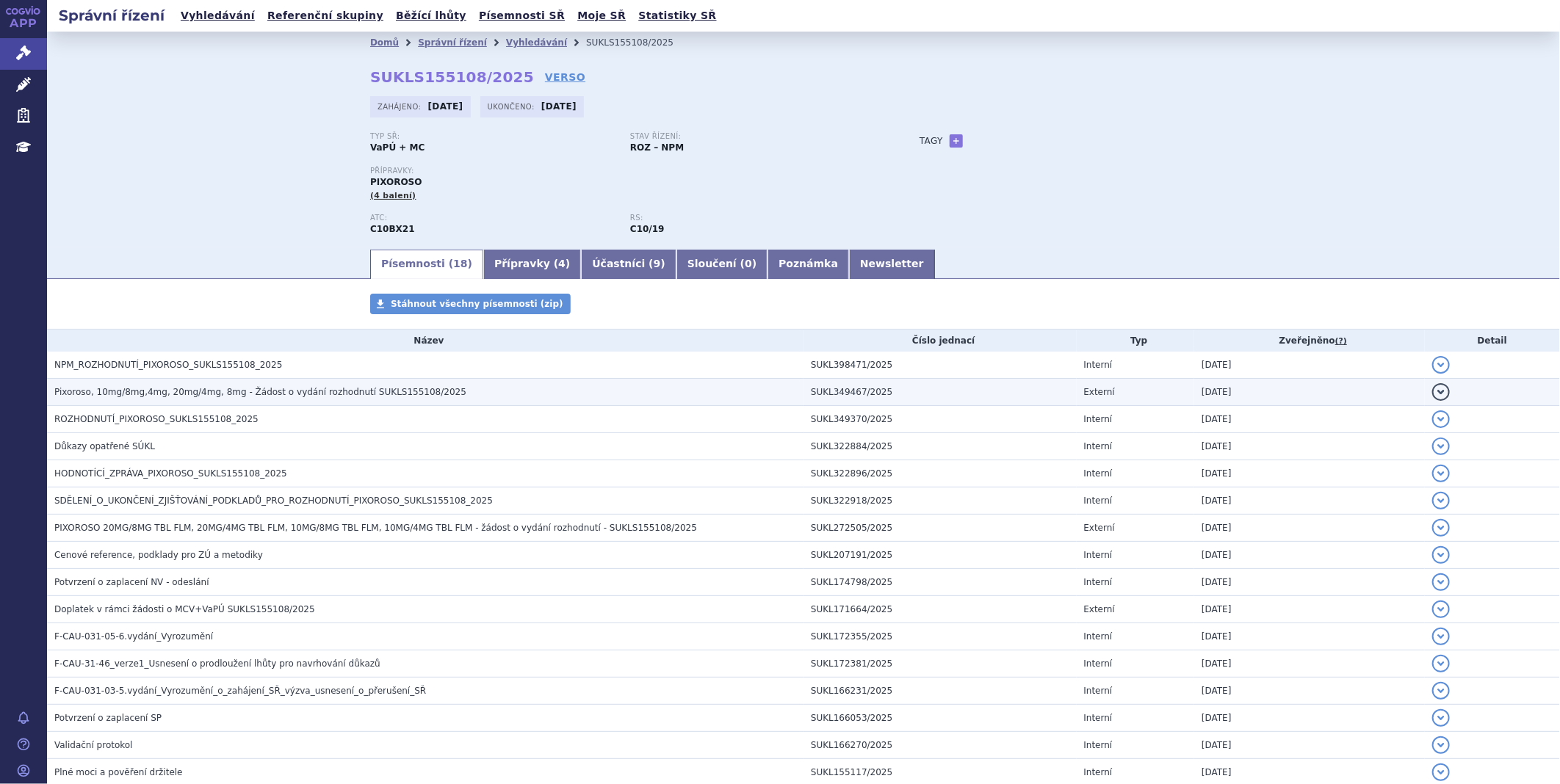
click at [130, 406] on td "Pixoroso, 10mg/8mg,4mg, 20mg/4mg, 8mg - Žádost o vydání rozhodnutí SUKLS155108/…" at bounding box center [425, 392] width 757 height 27
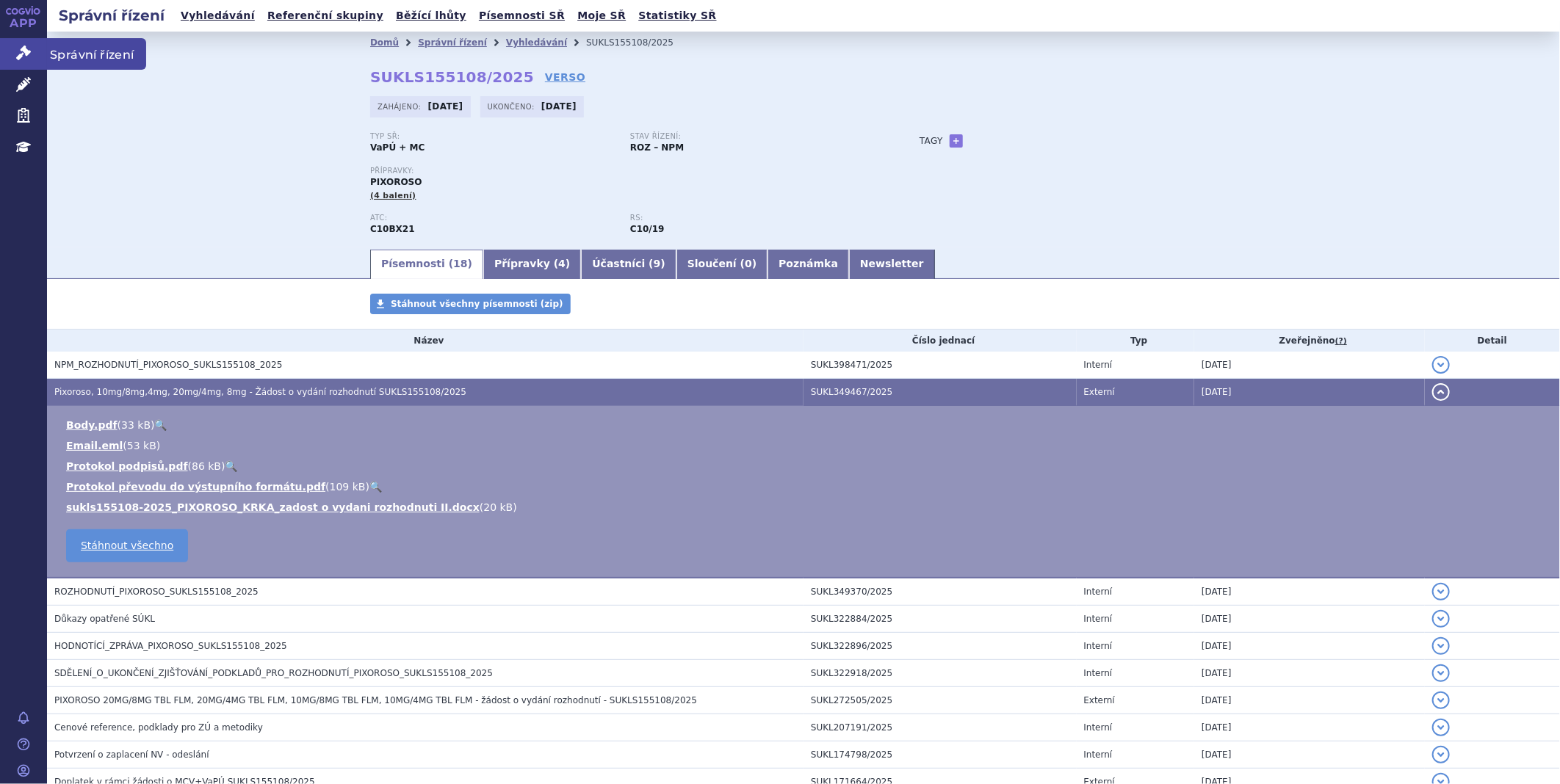
click at [28, 47] on icon at bounding box center [23, 53] width 15 height 15
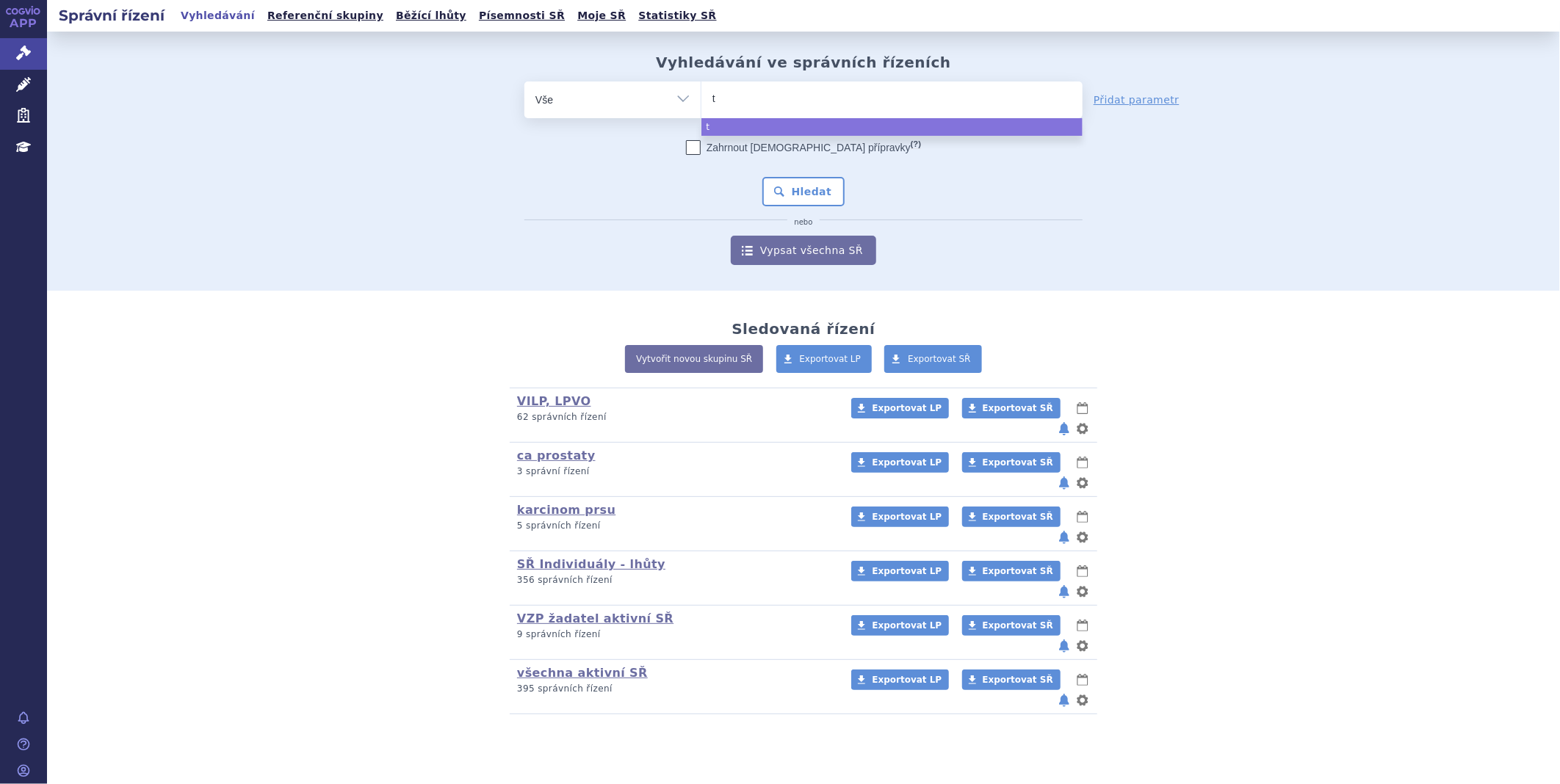
type input "tr"
type input "tre"
type input "trem"
type input "tremf"
type input "tremfy"
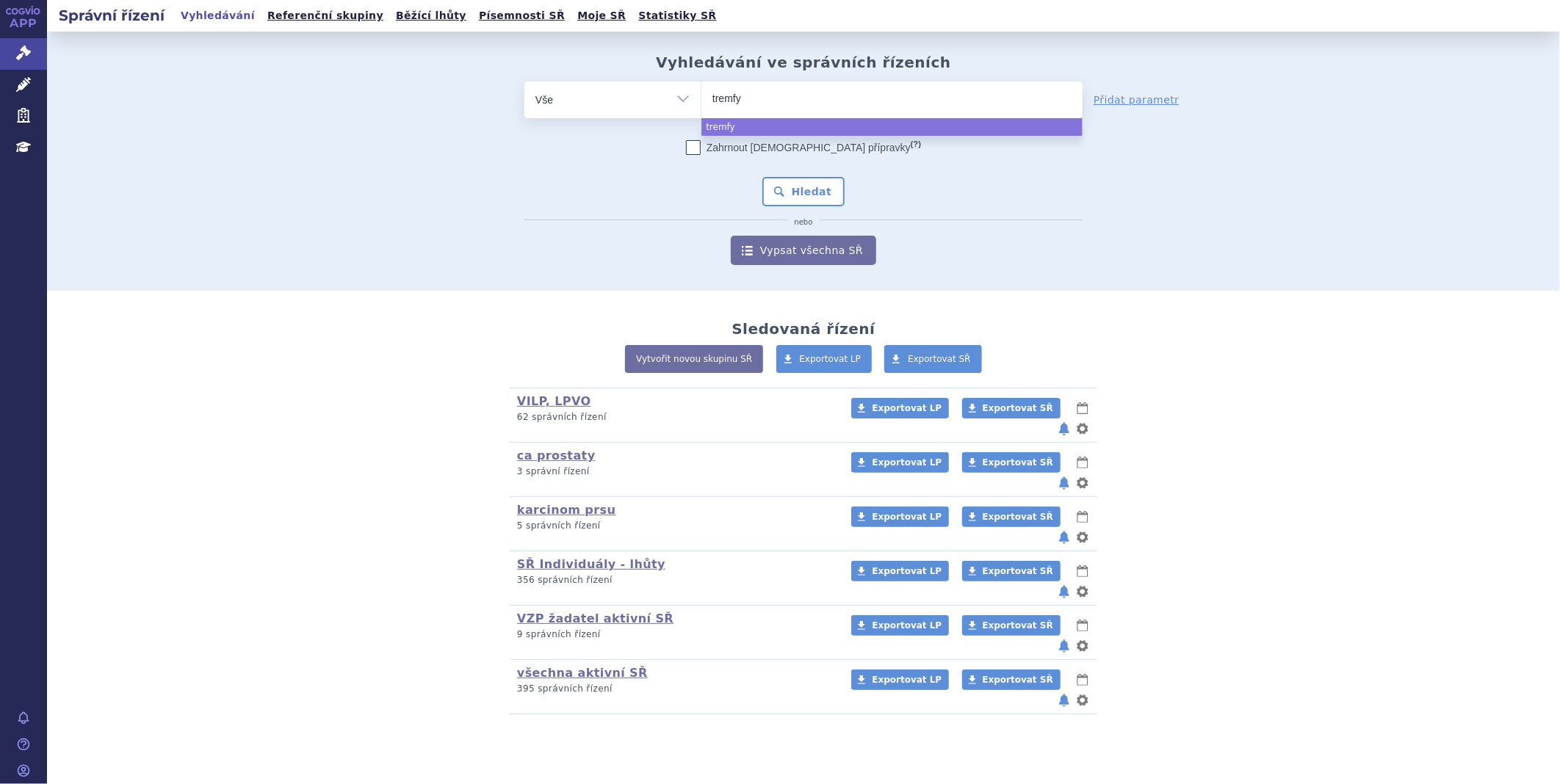
type input "tremfya"
select select "tremfya"
click at [816, 182] on button "Hledat" at bounding box center [804, 192] width 83 height 29
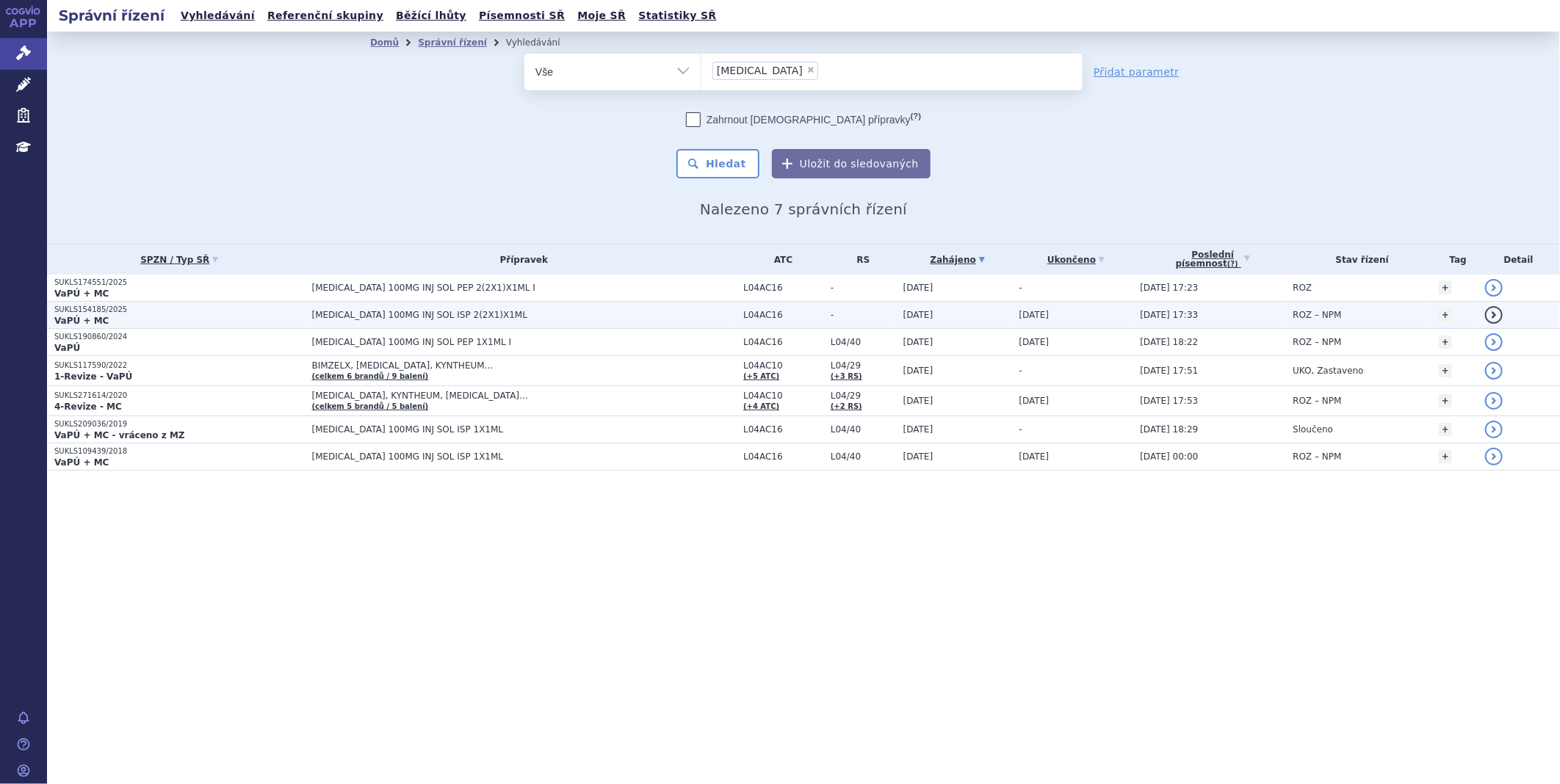
click at [309, 306] on td "[MEDICAL_DATA] 100MG INJ SOL ISP 2(2X1)X1ML" at bounding box center [521, 315] width 432 height 27
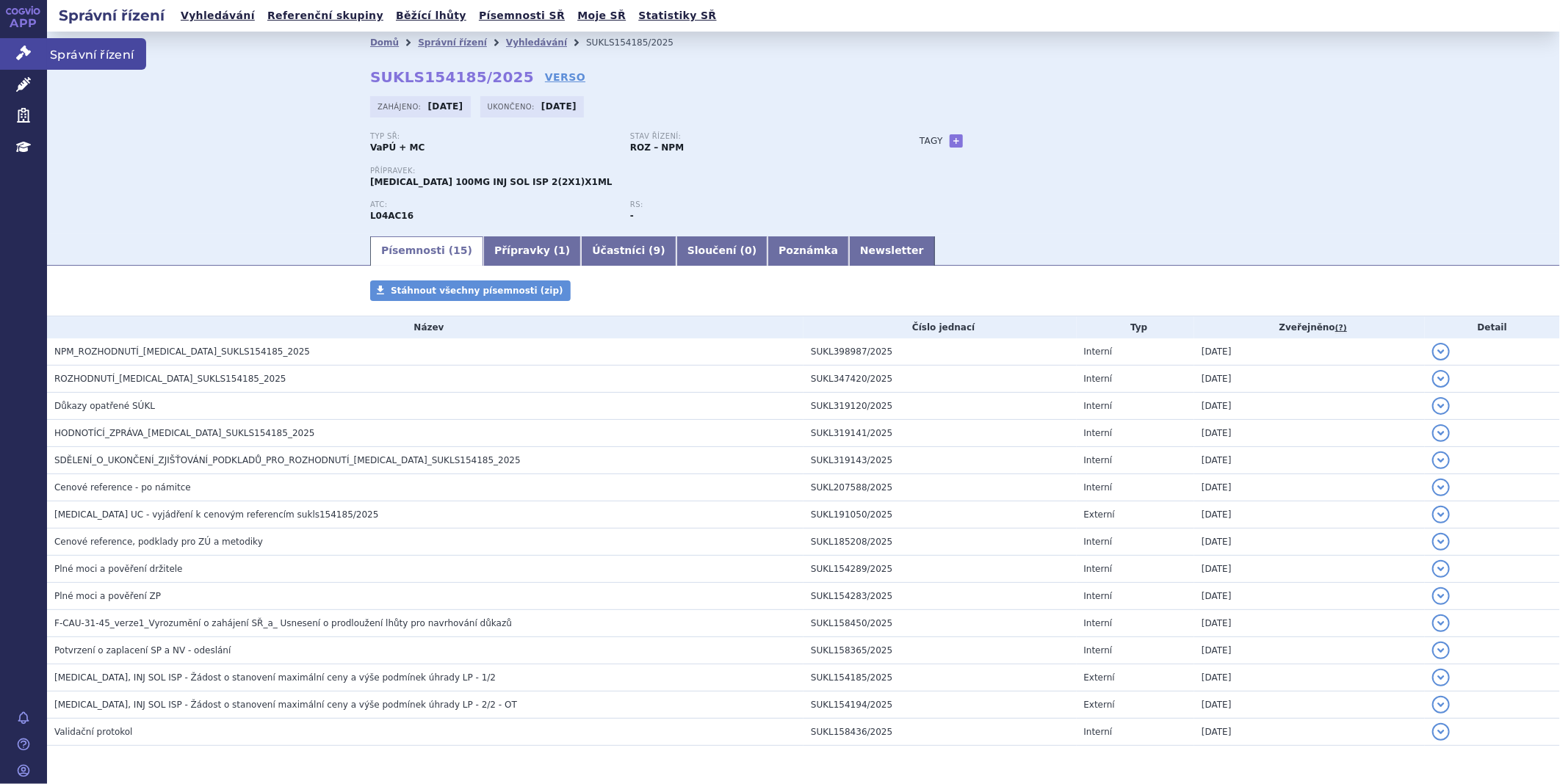
click at [37, 45] on link "Správní řízení" at bounding box center [24, 53] width 47 height 31
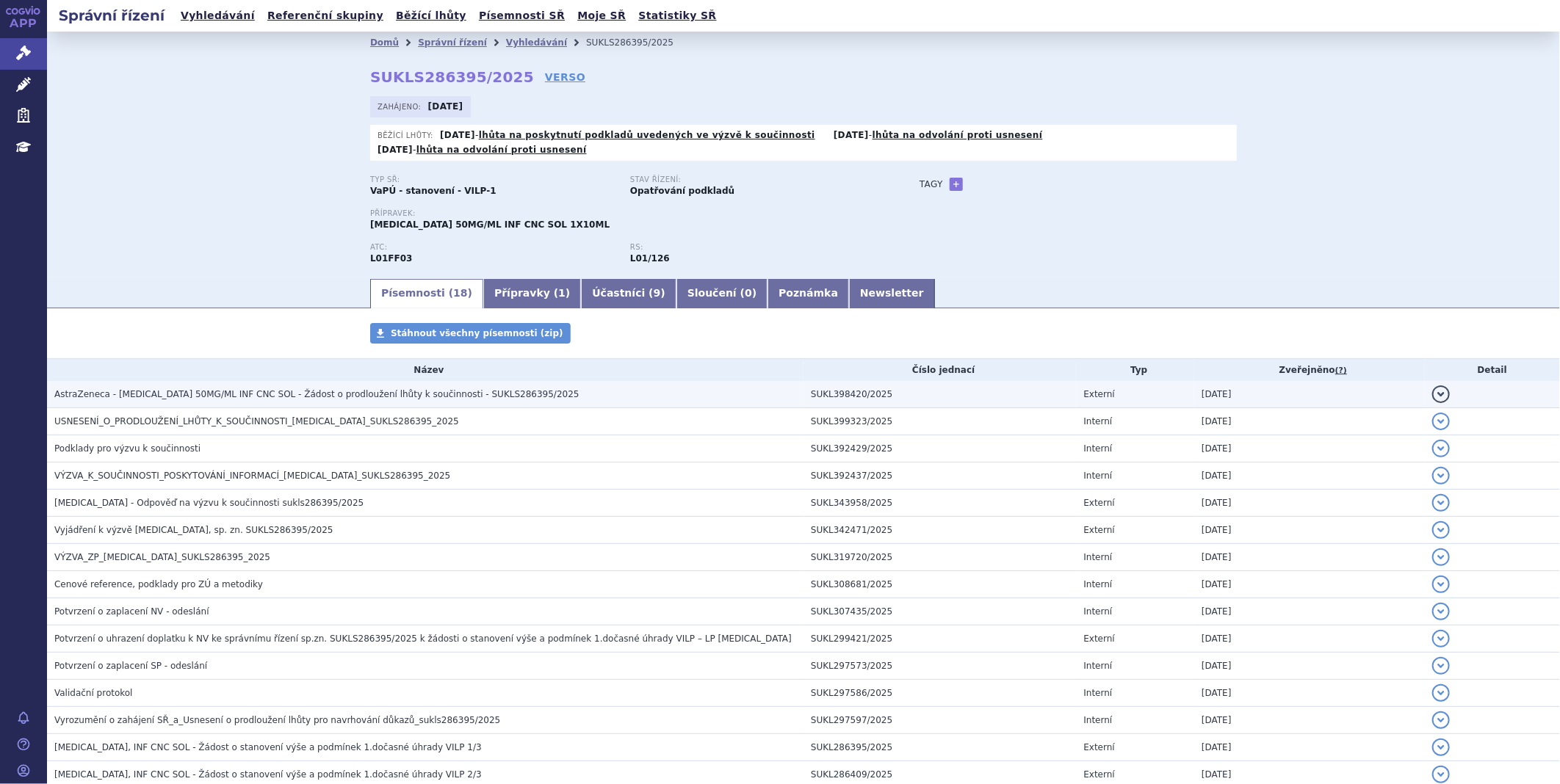
click at [342, 389] on span "AstraZeneca - [MEDICAL_DATA] 50MG/ML INF CNC SOL - Žádost o prodloužení lhůty k…" at bounding box center [317, 394] width 525 height 10
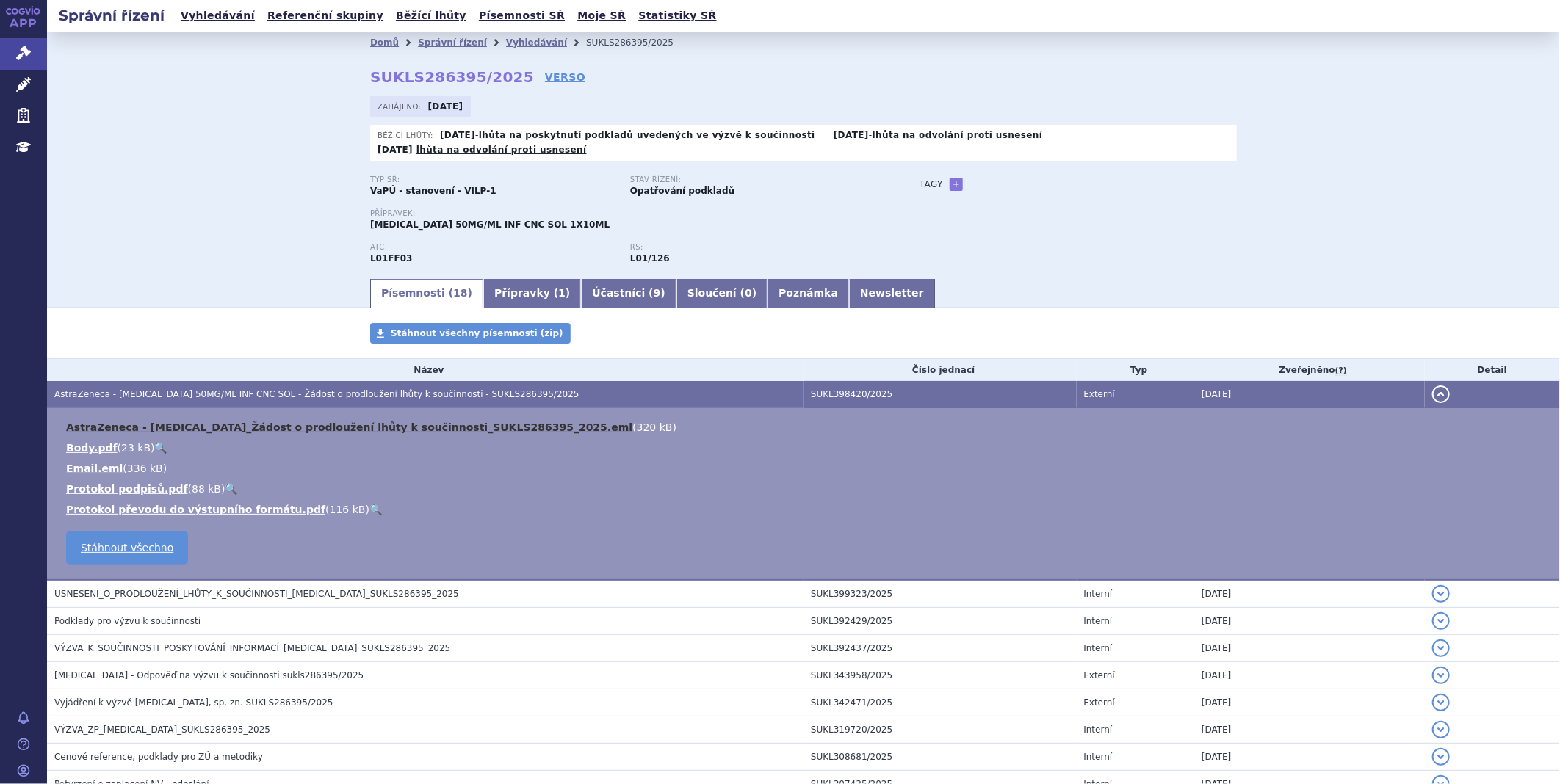
click at [333, 421] on link "AstraZeneca - IMFINZI_Žádost o prodloužení lhůty k součinnosti_SUKLS286395_2025…" at bounding box center [350, 427] width 567 height 11
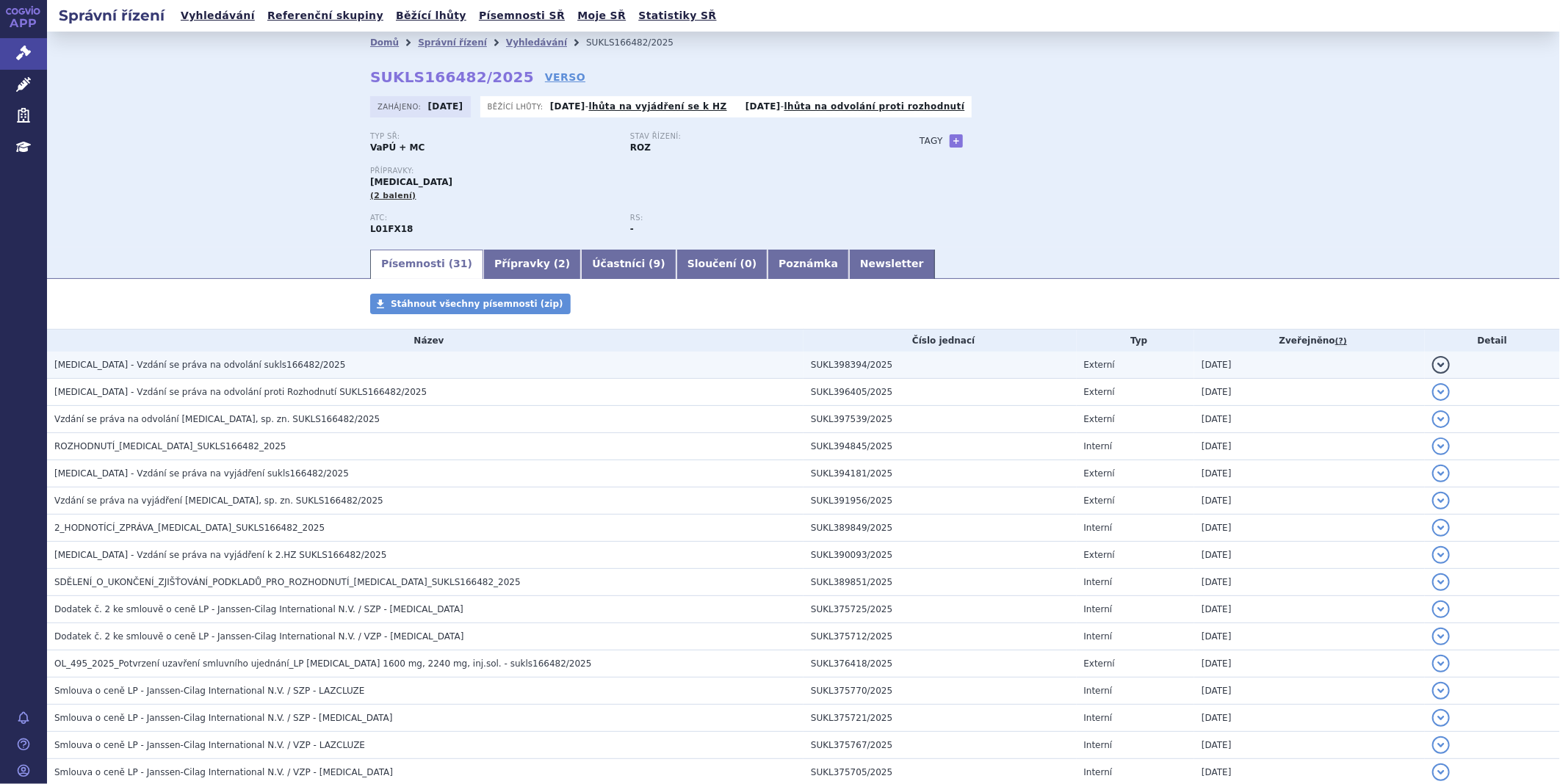
click at [270, 368] on span "[MEDICAL_DATA] - Vzdání se práva na odvolání sukls166482/2025" at bounding box center [199, 364] width 291 height 10
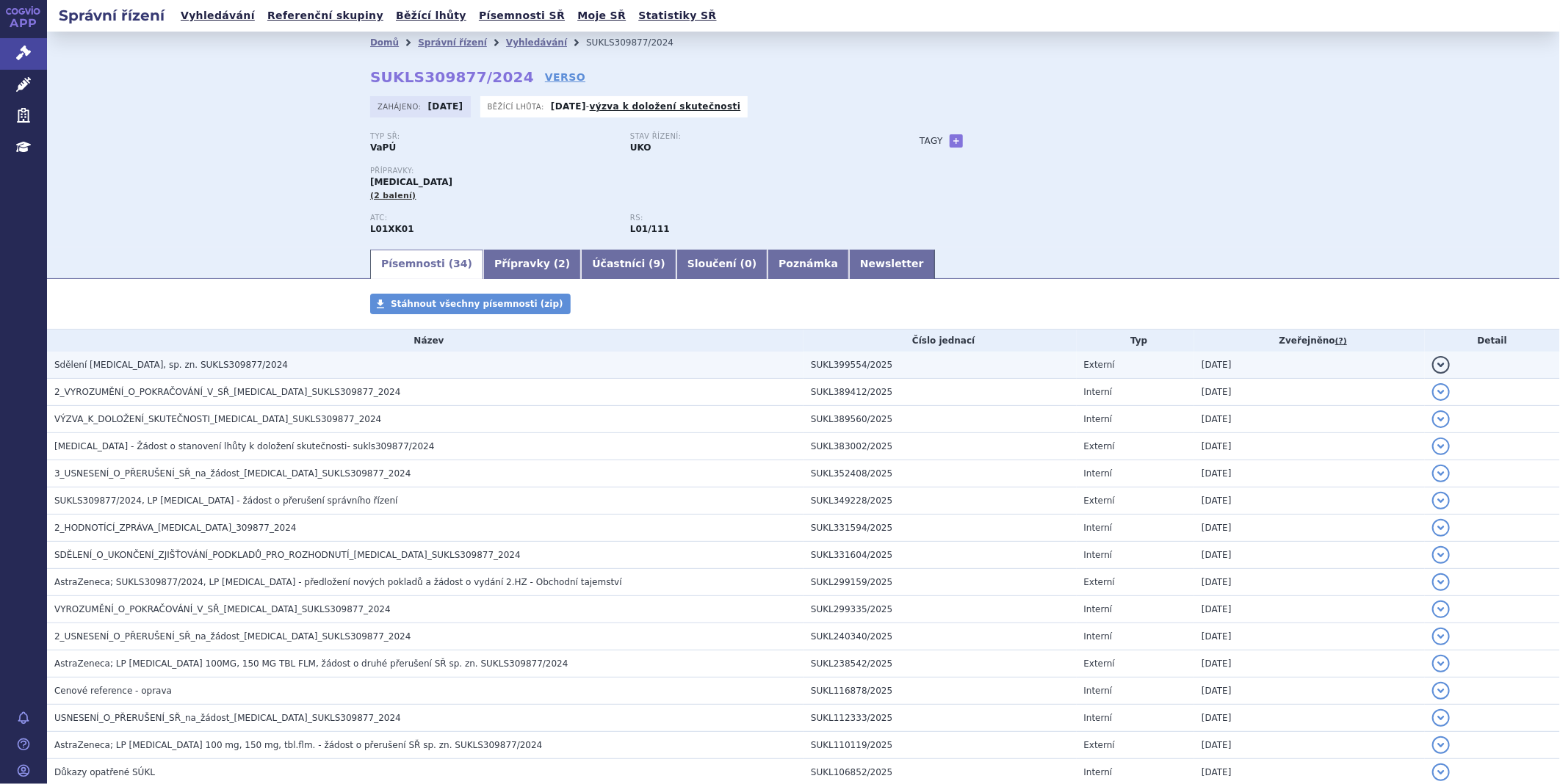
click at [181, 360] on h3 "Sdělení LYNPARZA, sp. zn. SUKLS309877/2024" at bounding box center [428, 364] width 749 height 15
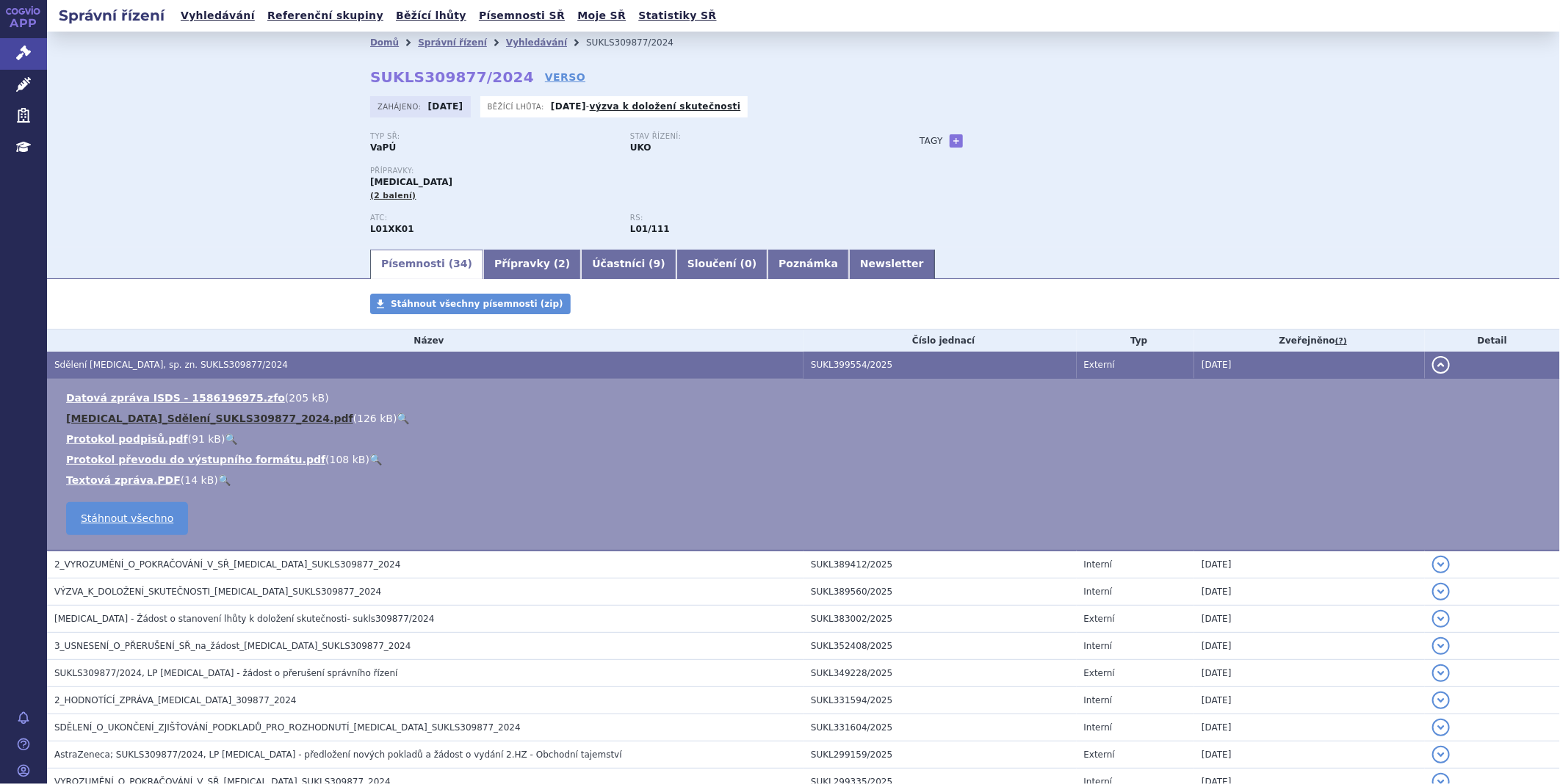
click at [154, 416] on link "LYNPARZA_Sdělení_SUKLS309877_2024.pdf" at bounding box center [210, 418] width 287 height 11
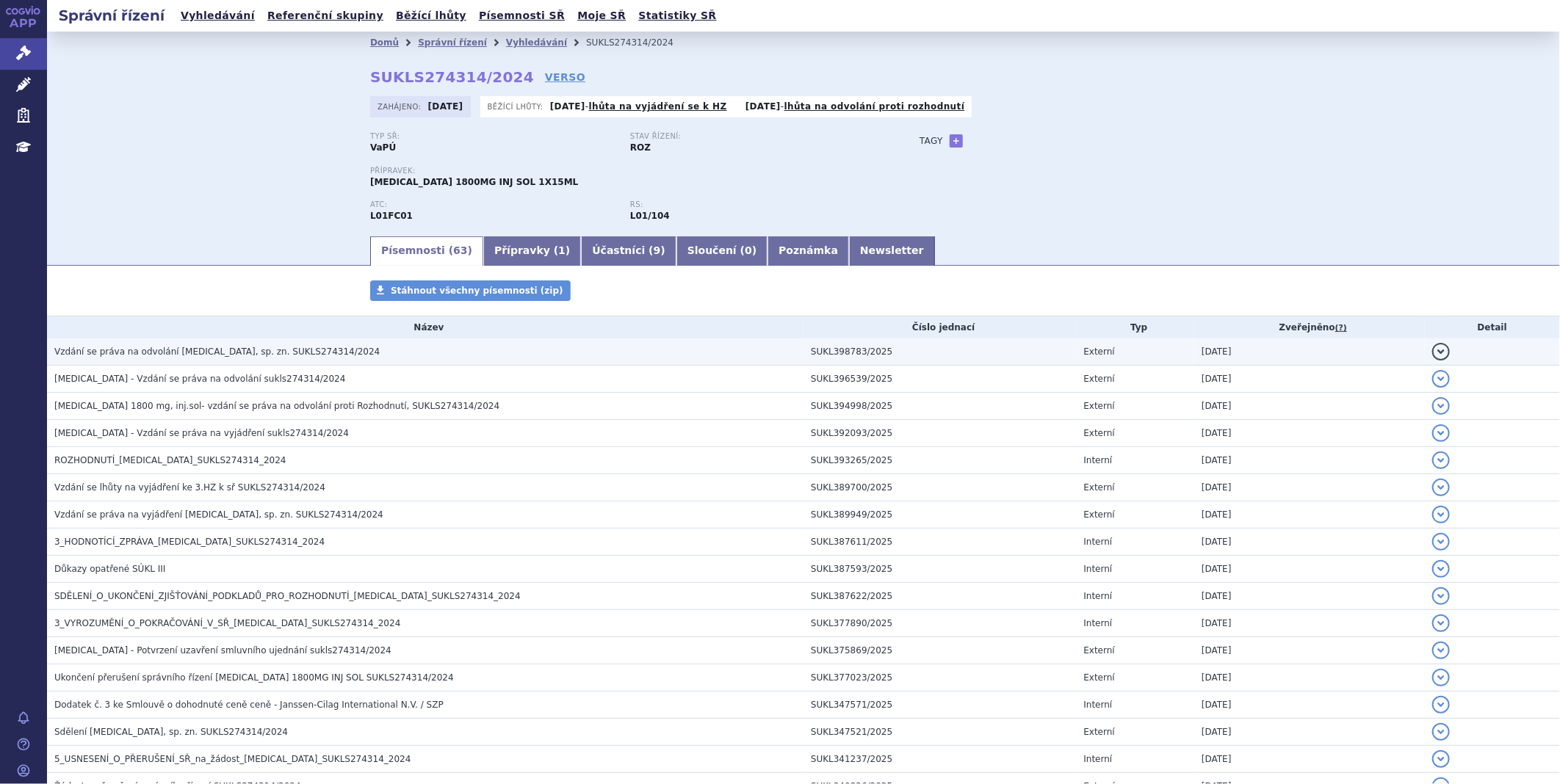
click at [260, 353] on span "Vzdání se práva na odvolání DARZALEX, sp. zn. SUKLS274314/2024" at bounding box center [217, 351] width 325 height 10
